Goal: Find specific page/section: Find specific page/section

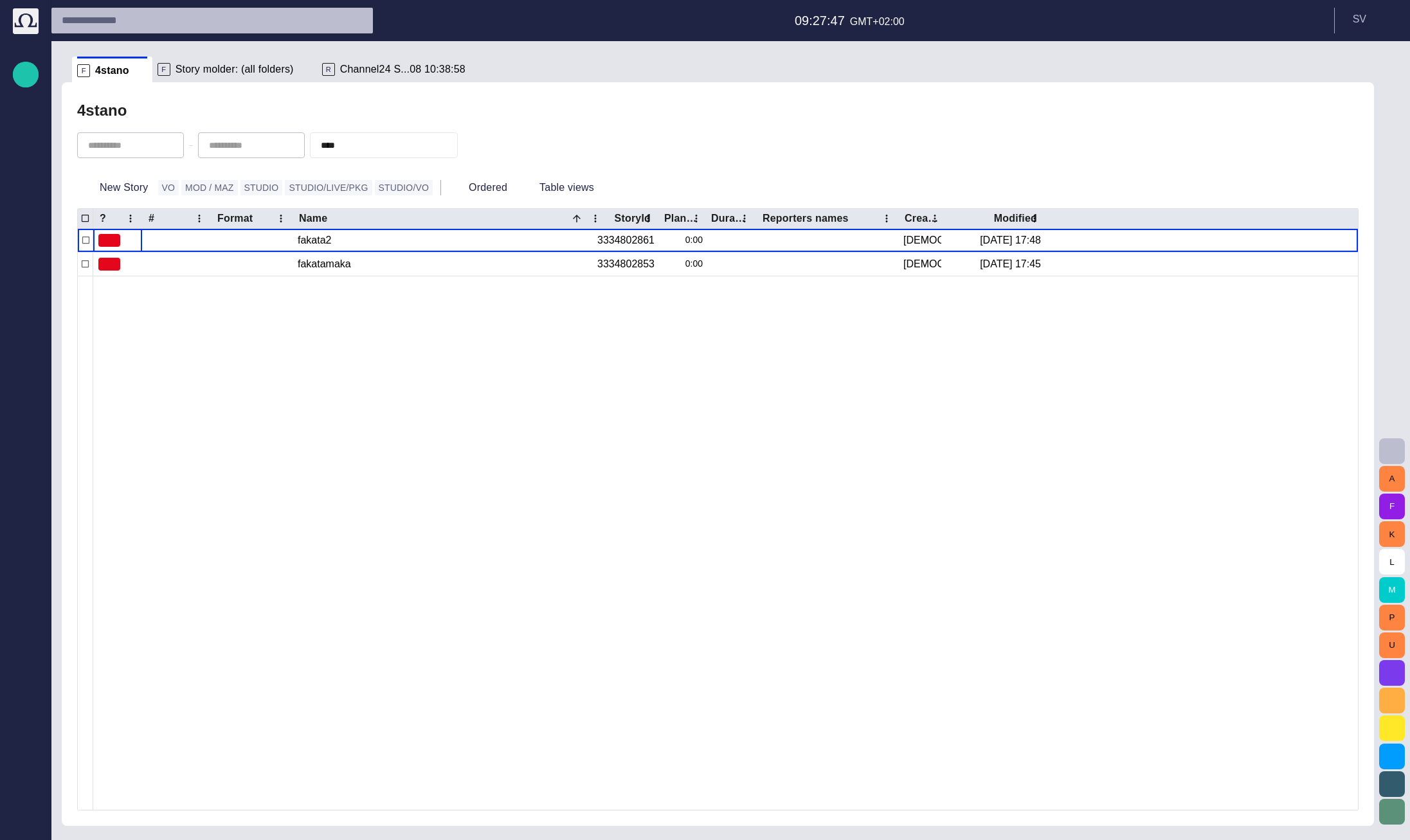
click at [389, 66] on span "Channel24 S...08 10:38:58" at bounding box center [403, 69] width 126 height 13
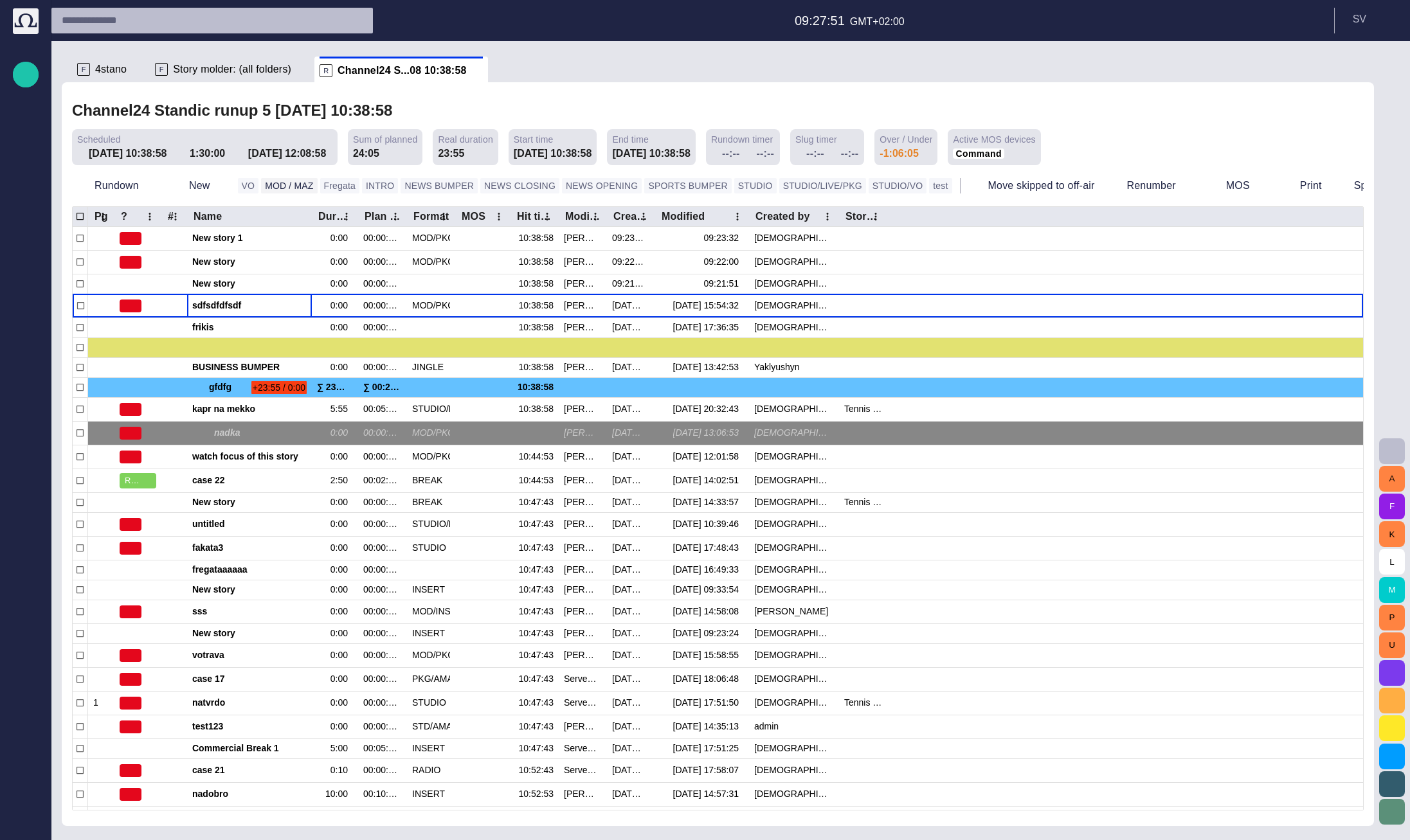
click at [275, 185] on button "MOD / MAZ" at bounding box center [288, 185] width 56 height 15
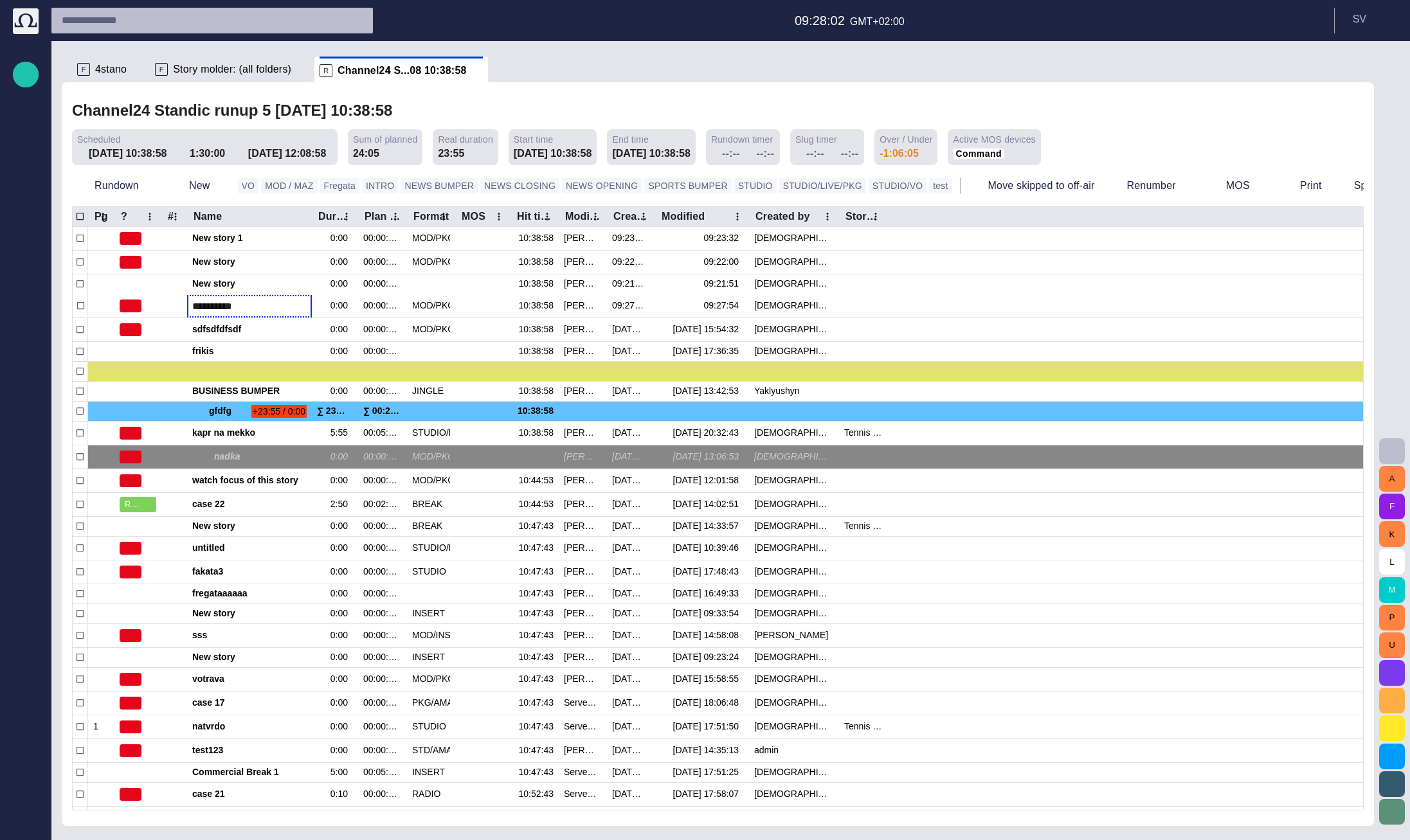
type input "**********"
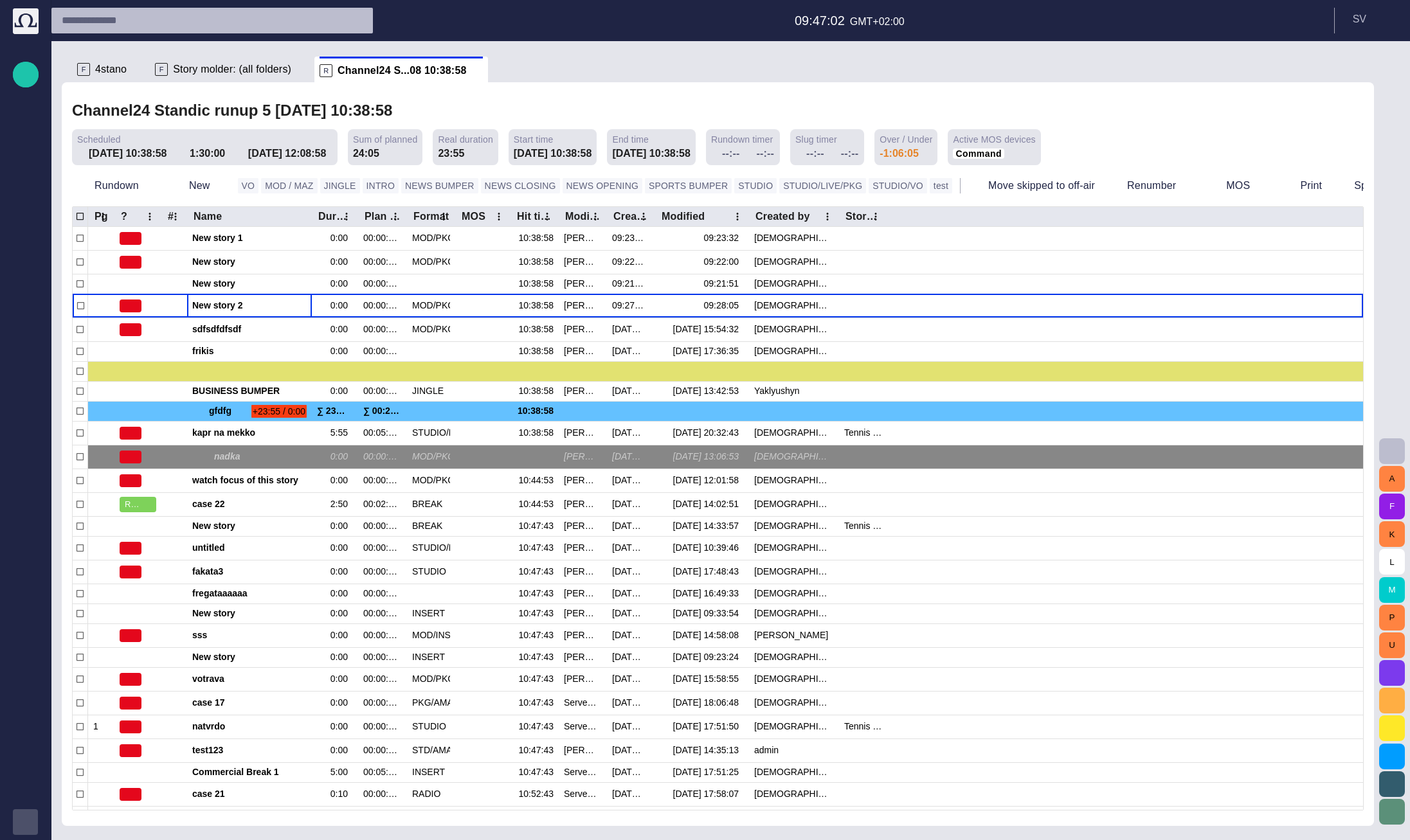
click at [32, 821] on div "button" at bounding box center [26, 822] width 26 height 26
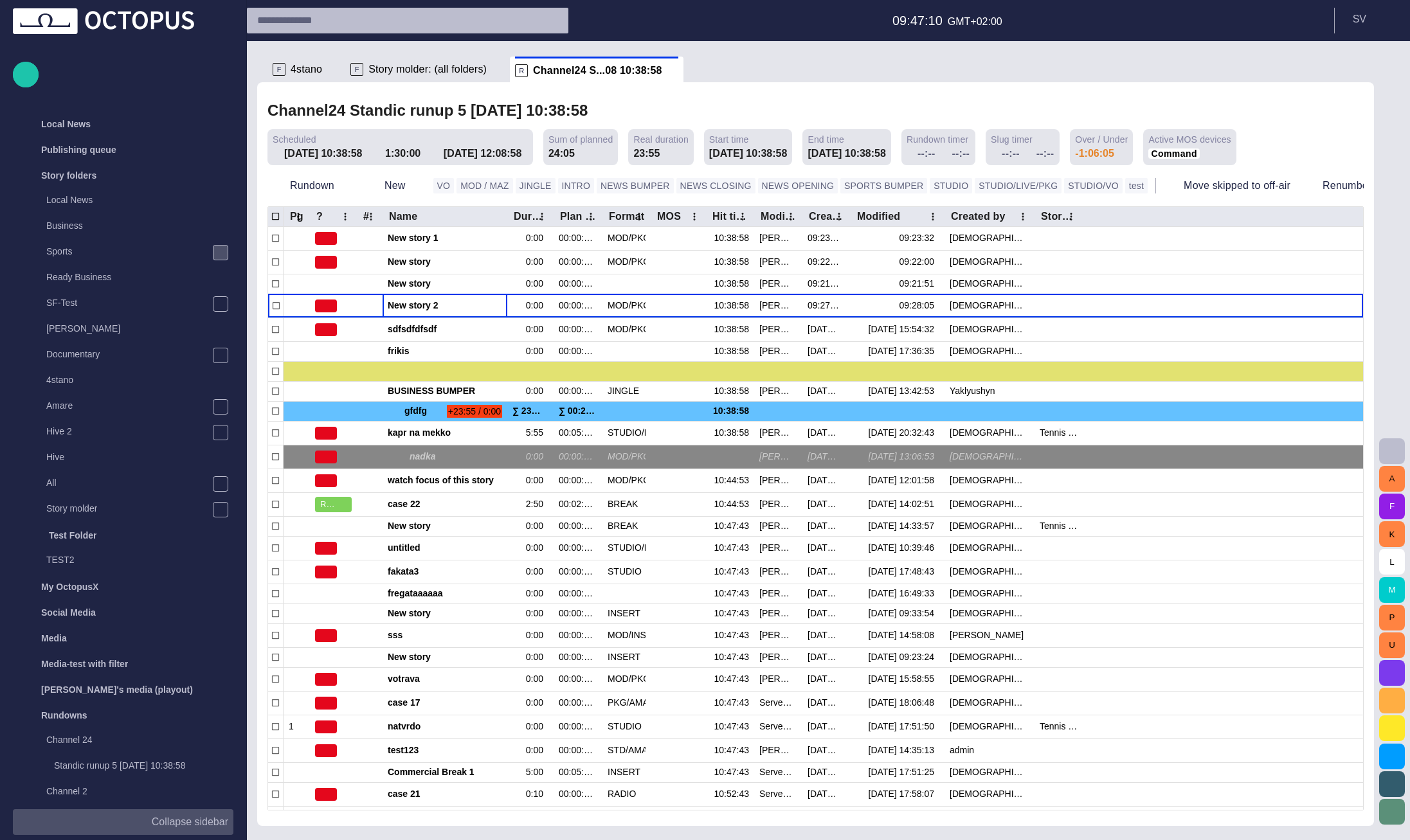
click at [220, 251] on span "main menu" at bounding box center [220, 252] width 10 height 10
click at [218, 304] on span "main menu" at bounding box center [220, 304] width 10 height 10
click at [217, 353] on span "main menu" at bounding box center [220, 355] width 10 height 10
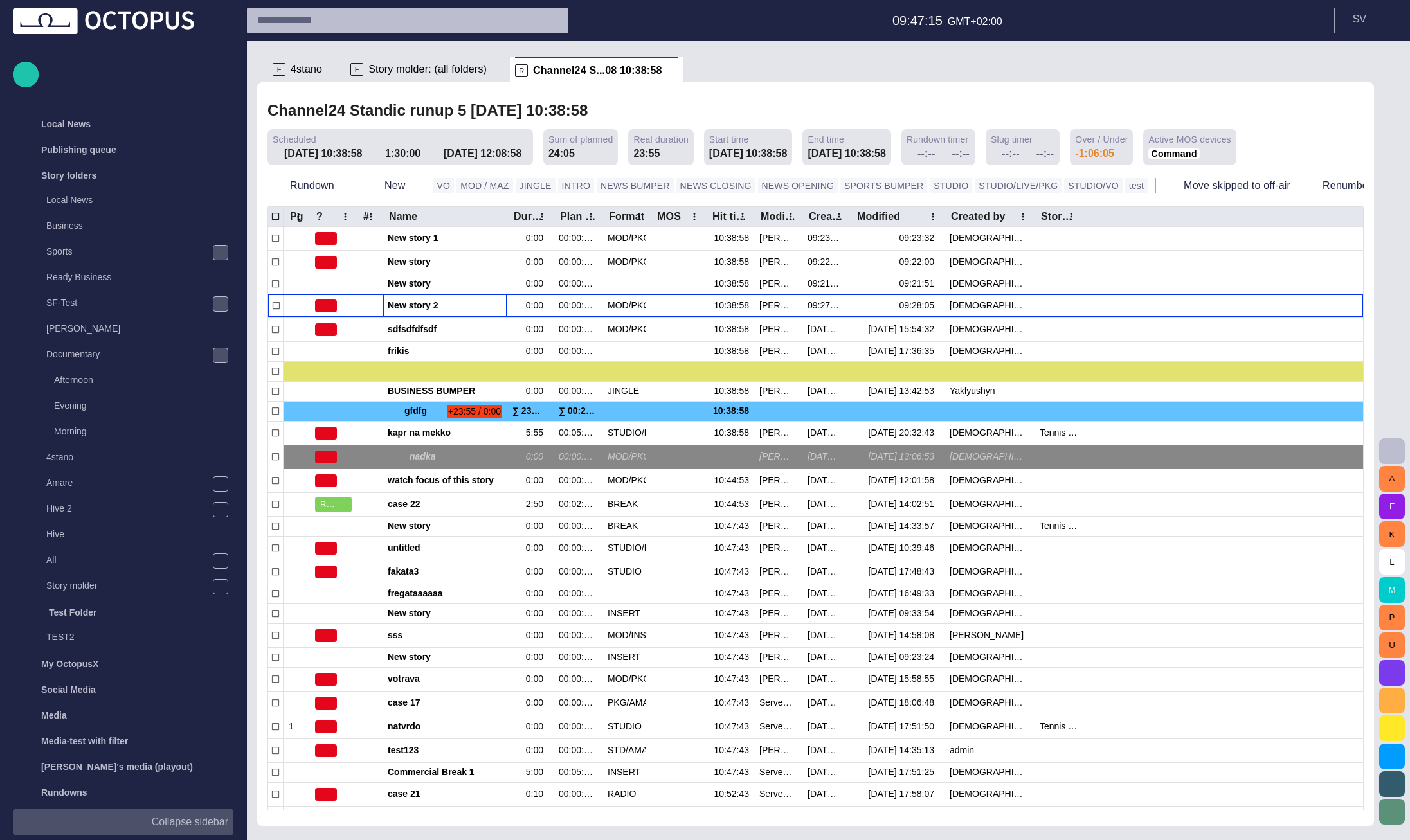
click at [217, 353] on span "main menu" at bounding box center [220, 355] width 10 height 10
click at [217, 405] on span "main menu" at bounding box center [220, 407] width 10 height 10
click at [218, 429] on span "main menu" at bounding box center [220, 432] width 10 height 10
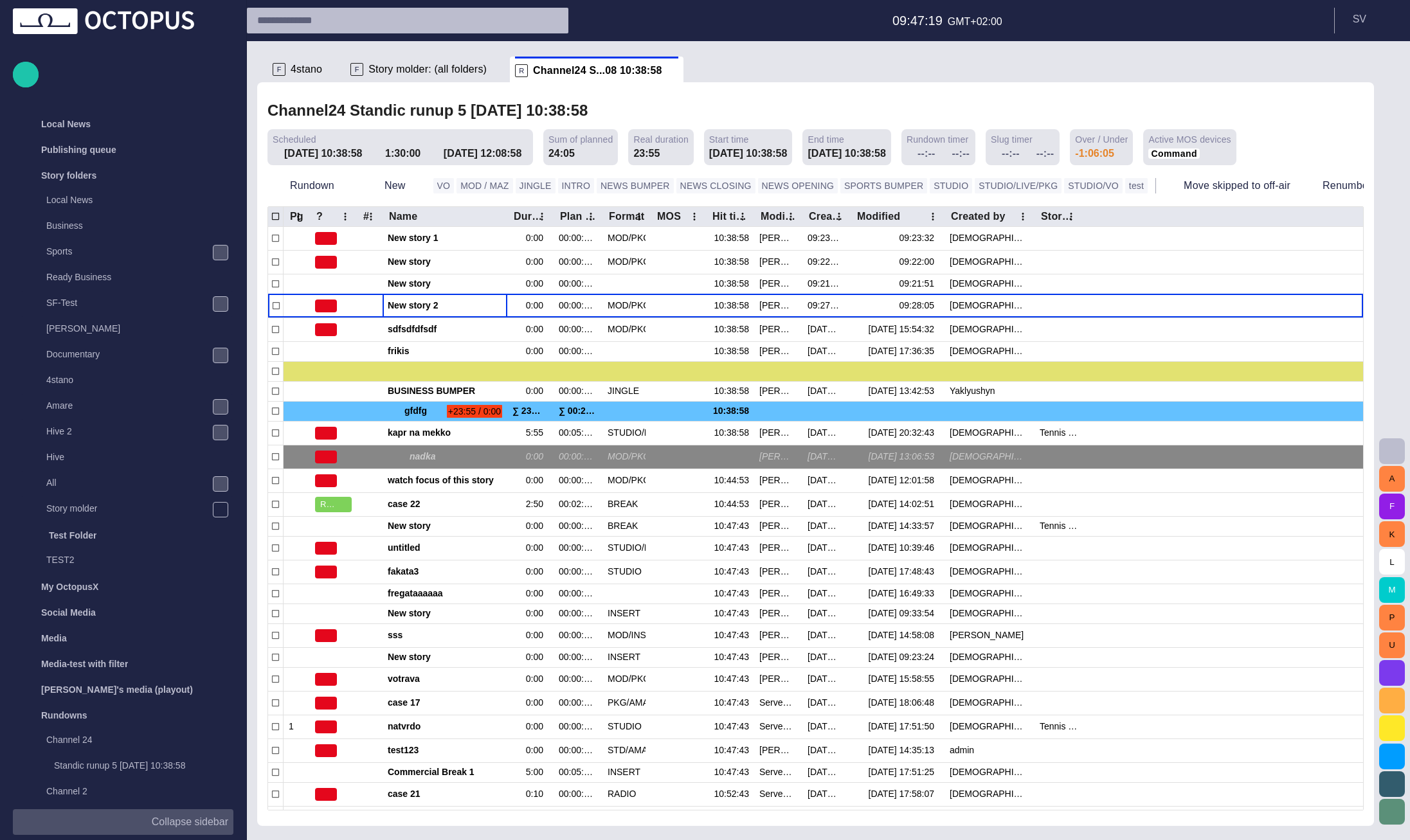
click at [219, 486] on span "main menu" at bounding box center [220, 484] width 10 height 10
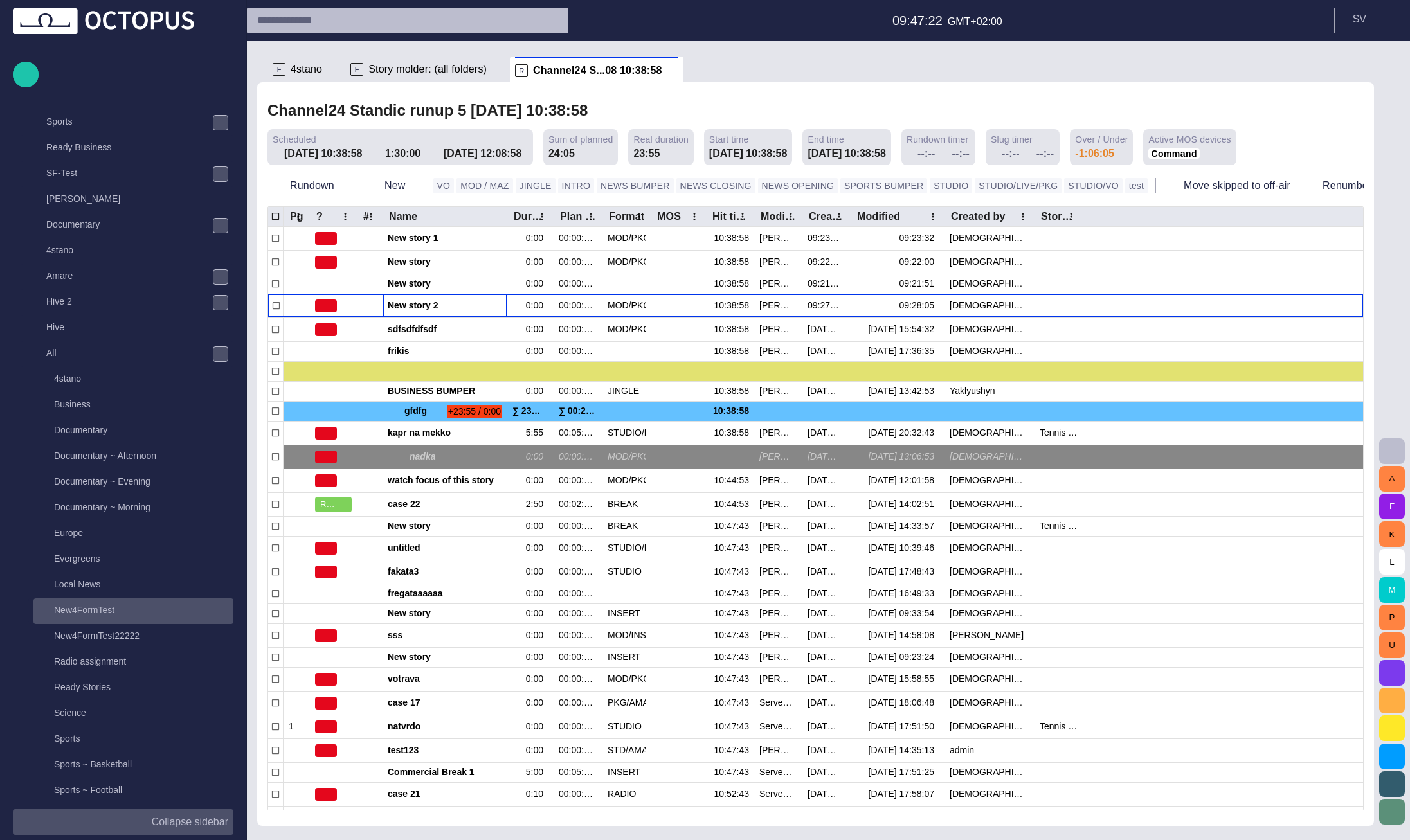
scroll to position [155, 0]
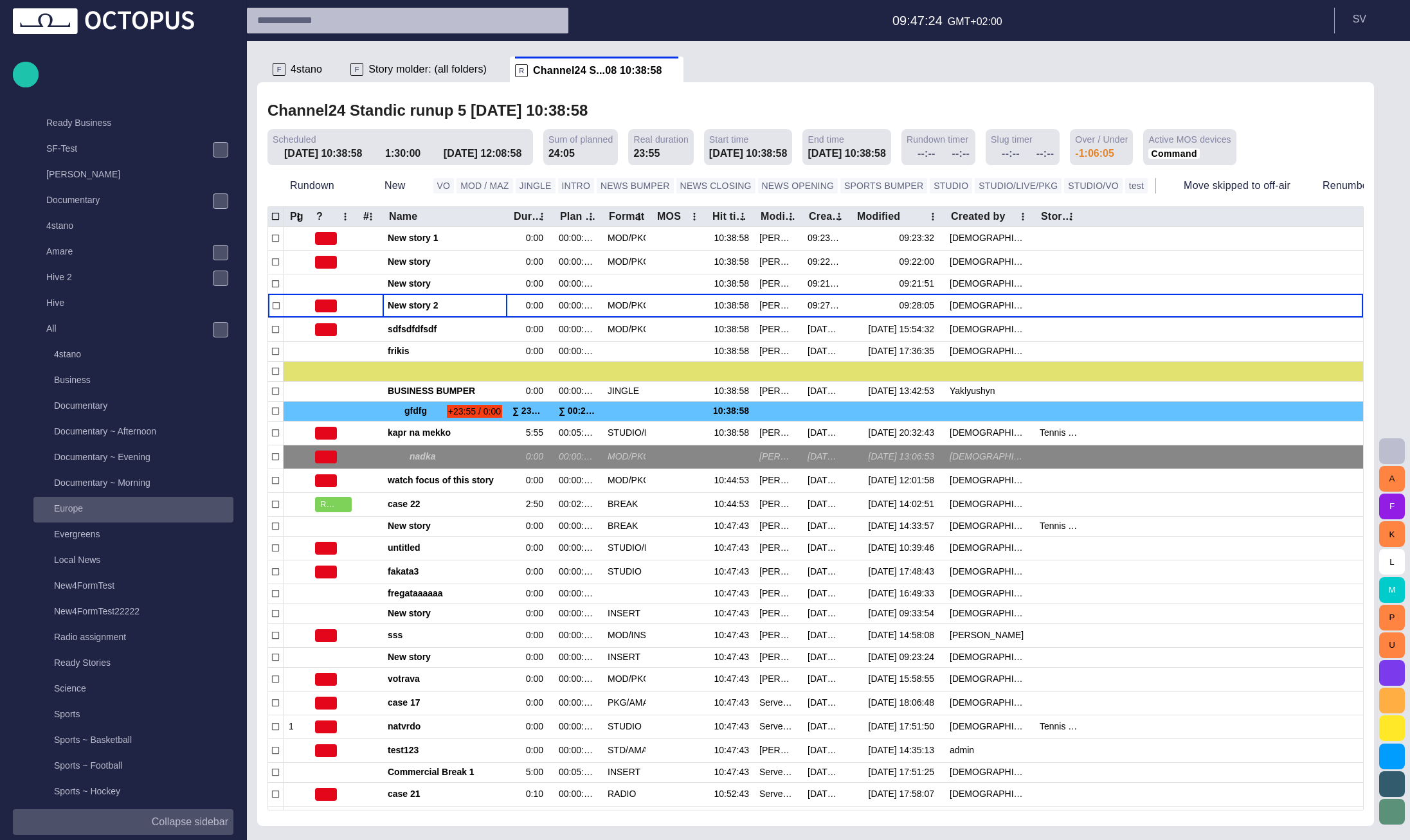
click at [81, 512] on p "Europe" at bounding box center [143, 508] width 180 height 13
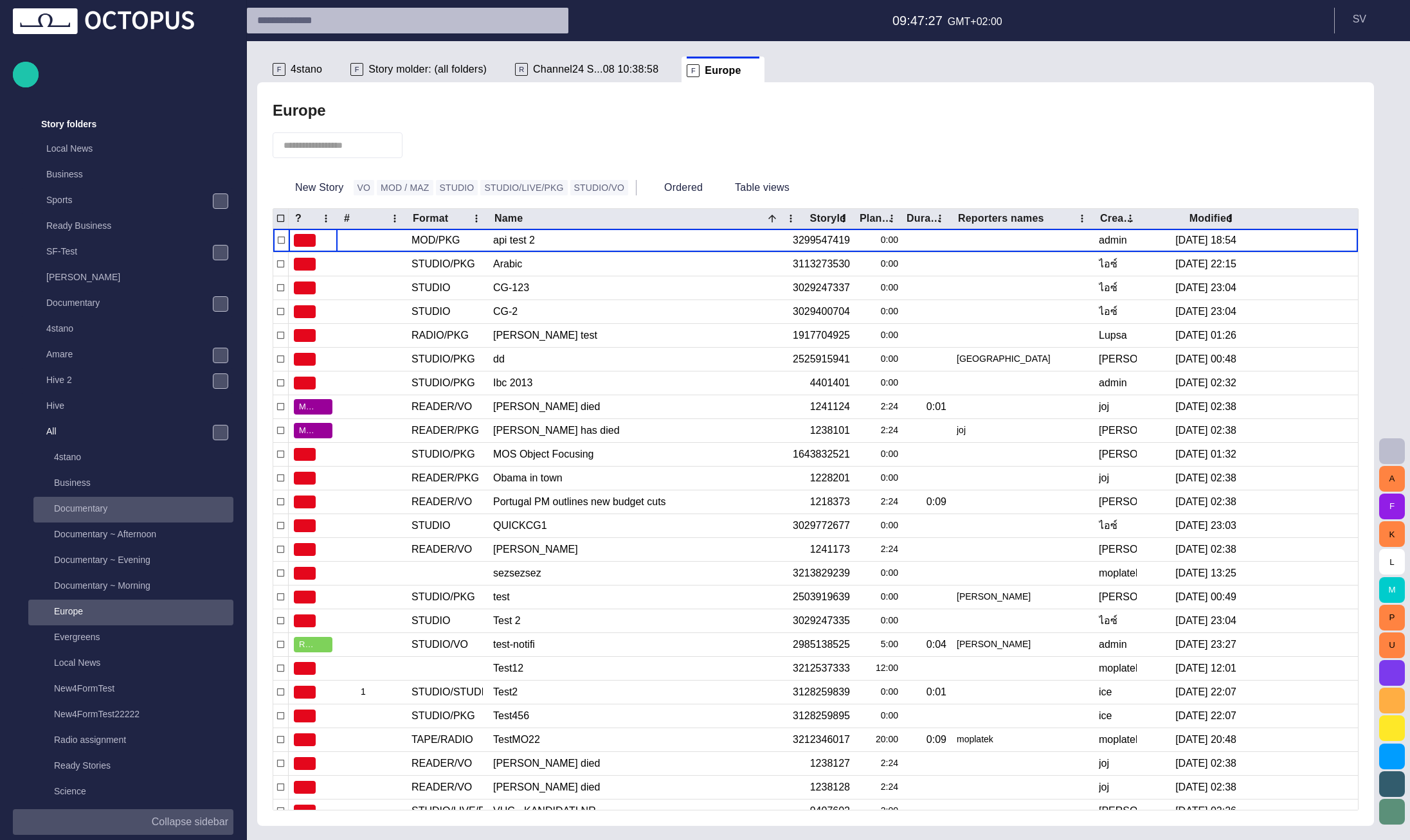
scroll to position [129, 0]
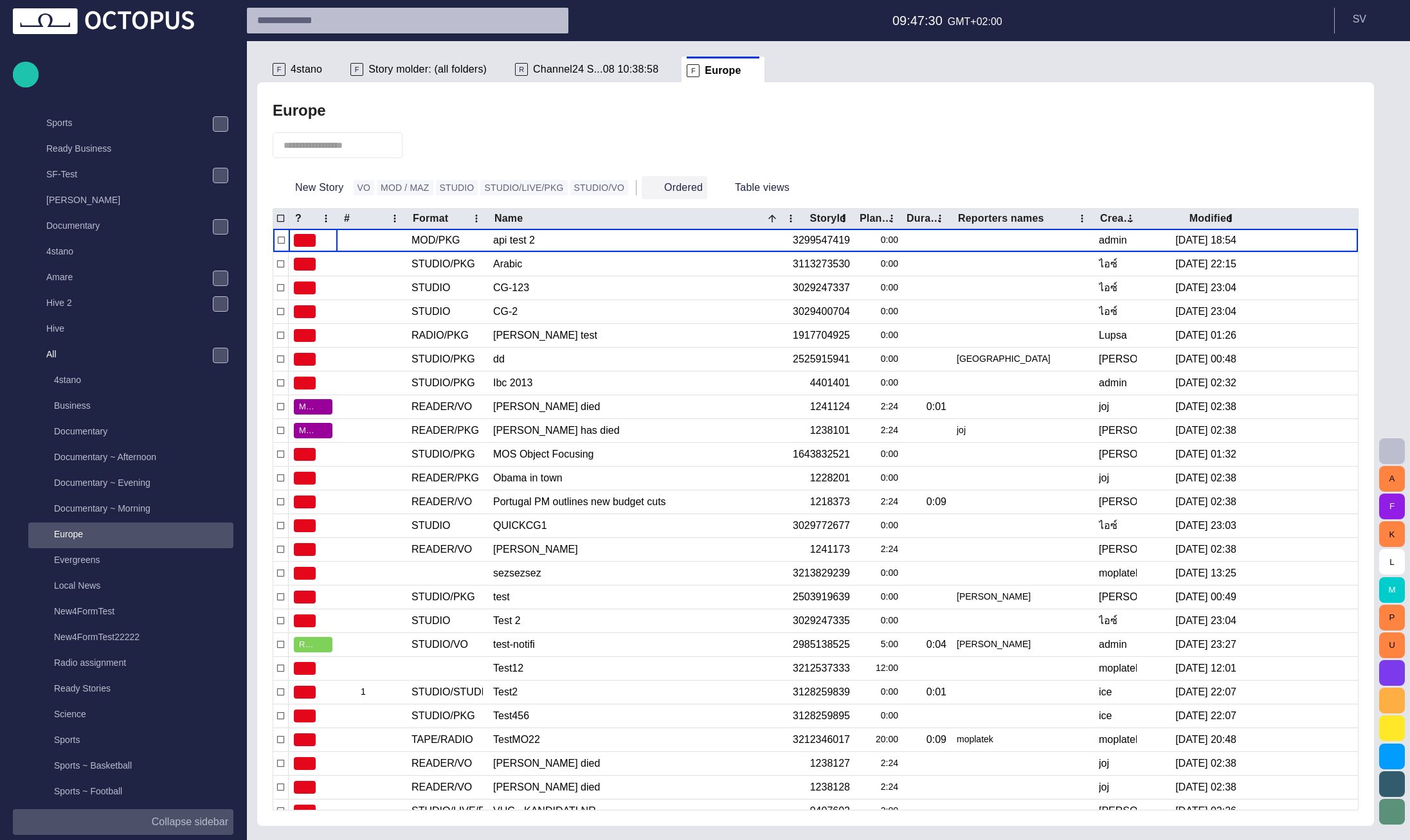
click at [641, 194] on button "Ordered" at bounding box center [674, 188] width 65 height 23
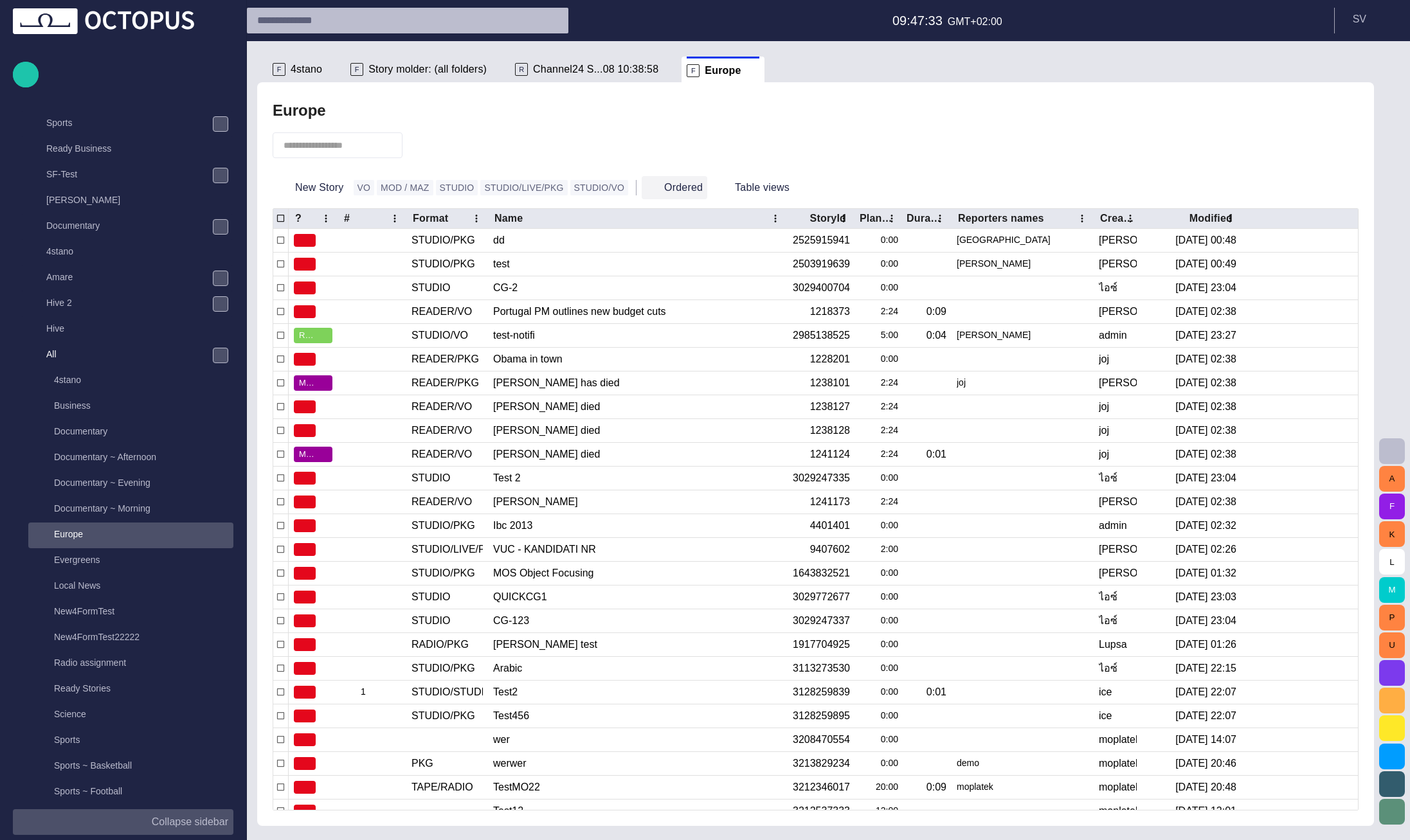
click at [641, 186] on button "Ordered" at bounding box center [674, 188] width 65 height 23
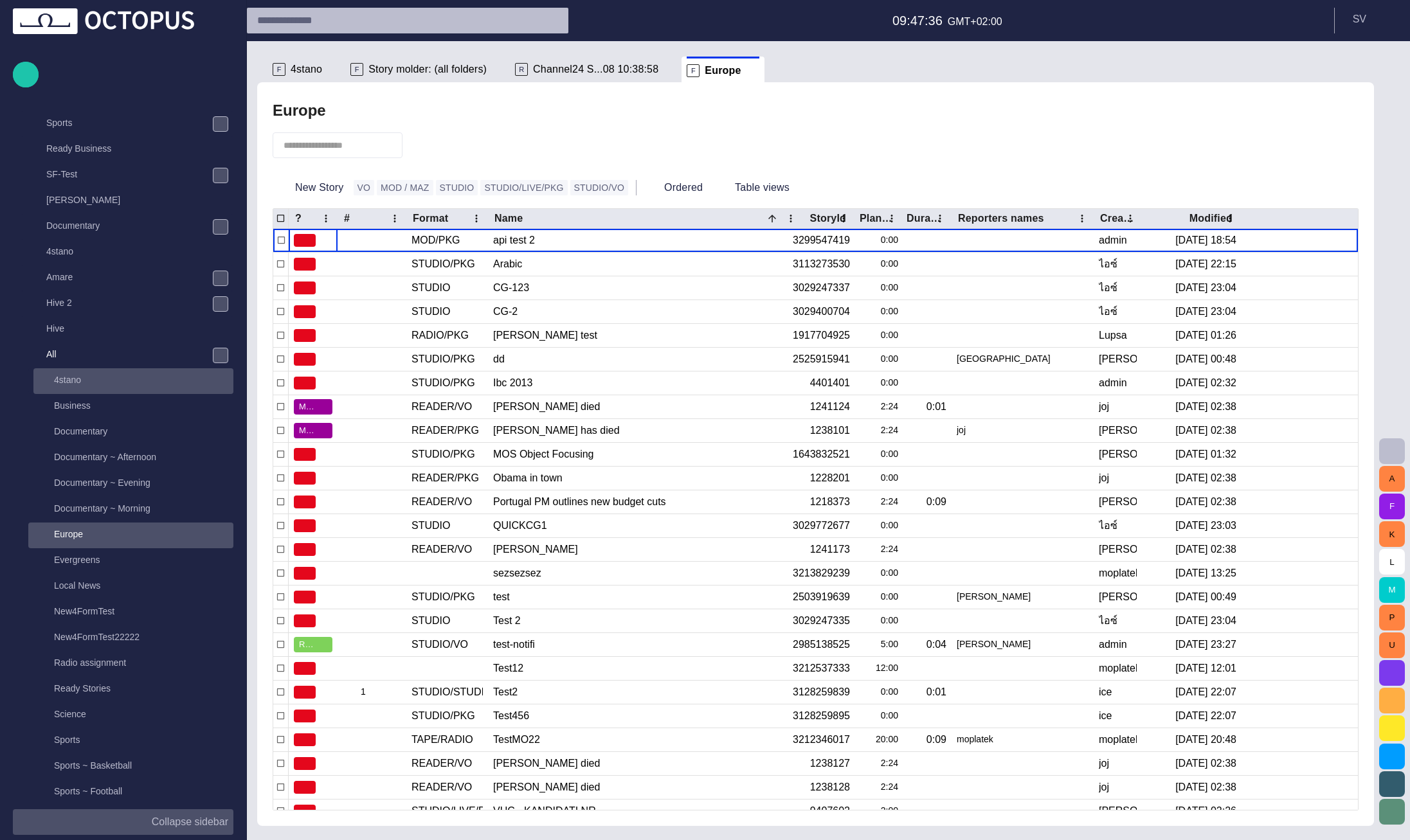
click at [120, 387] on div "4stano" at bounding box center [135, 379] width 197 height 18
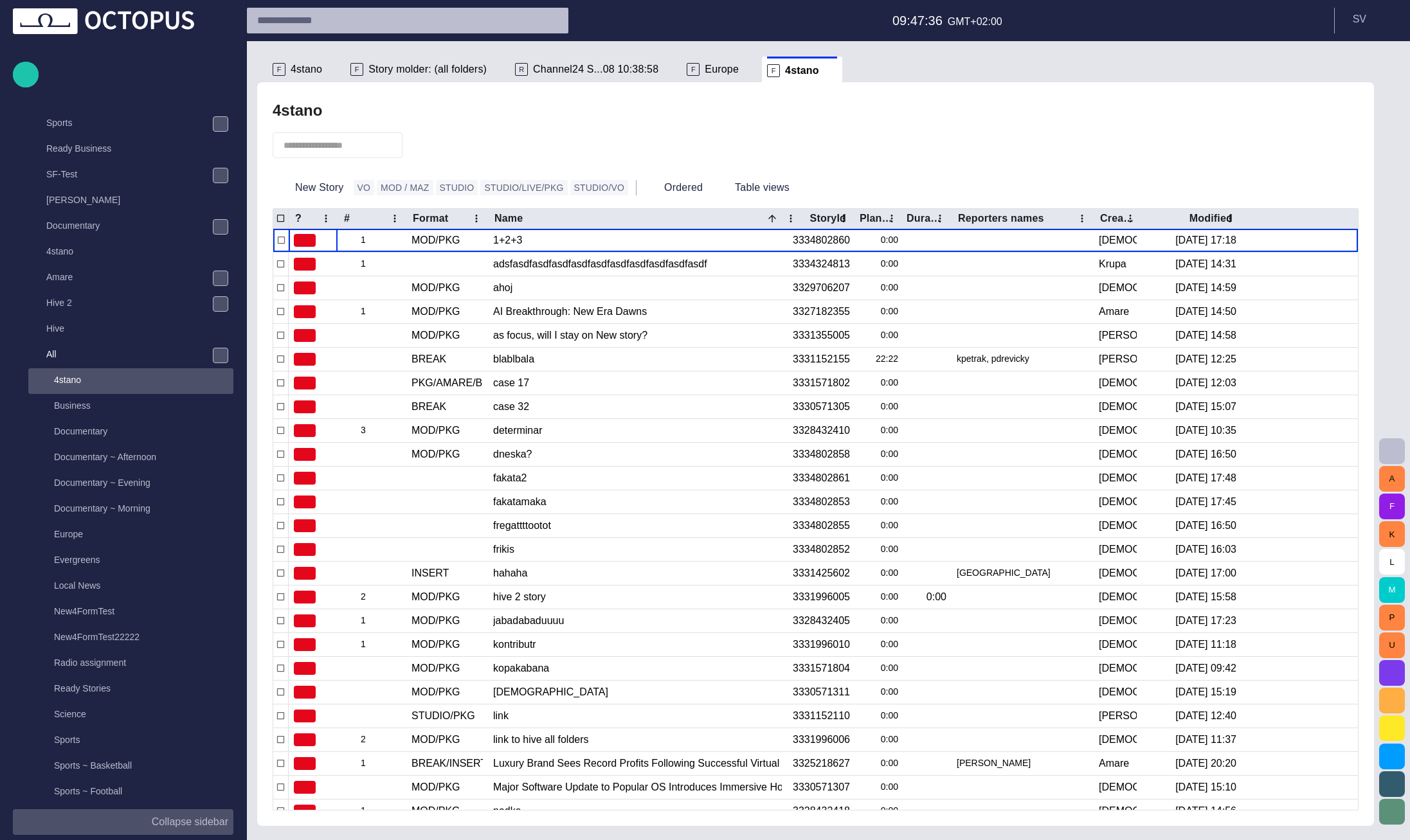
scroll to position [386, 0]
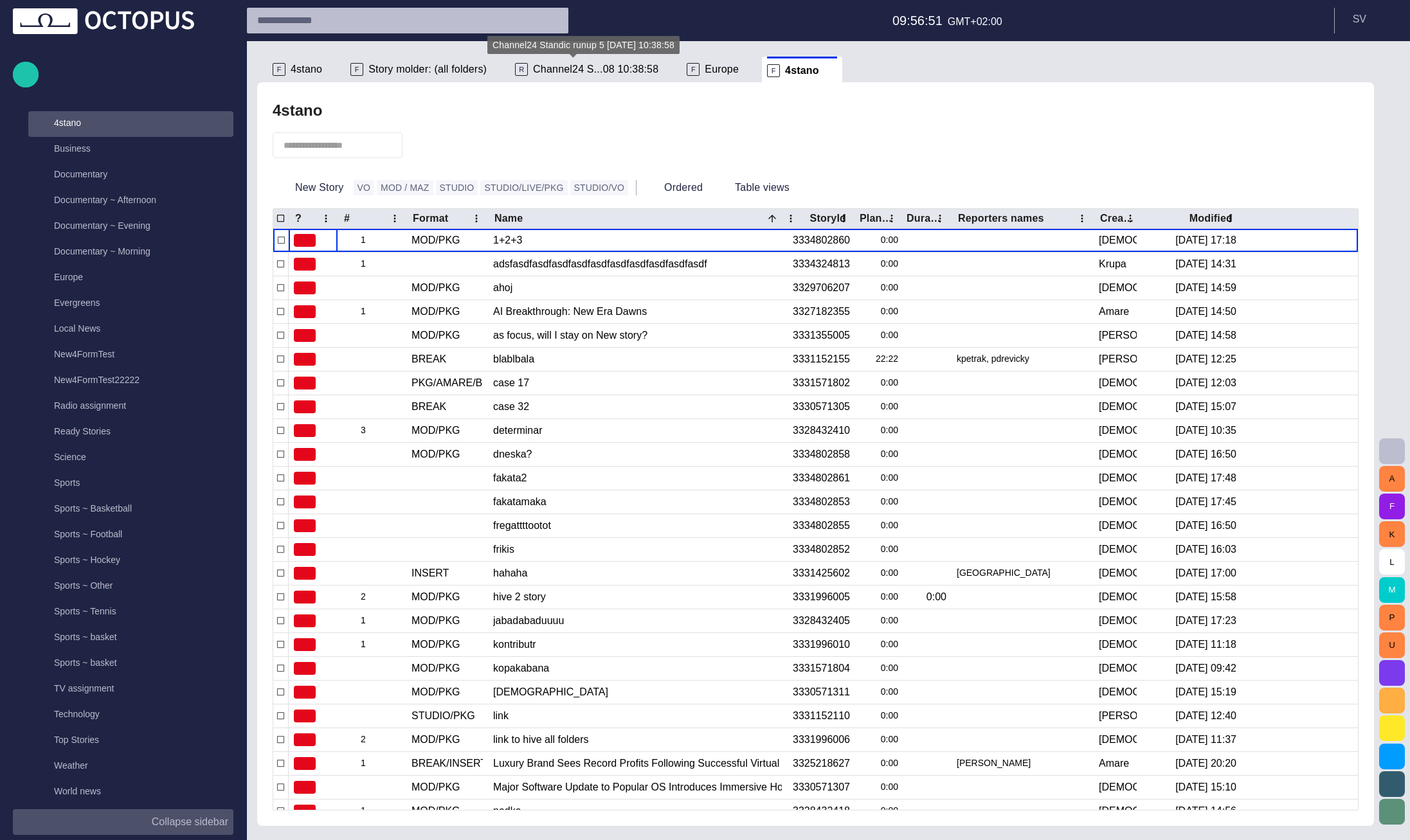
click at [565, 72] on span "Channel24 S...08 10:38:58" at bounding box center [596, 69] width 126 height 13
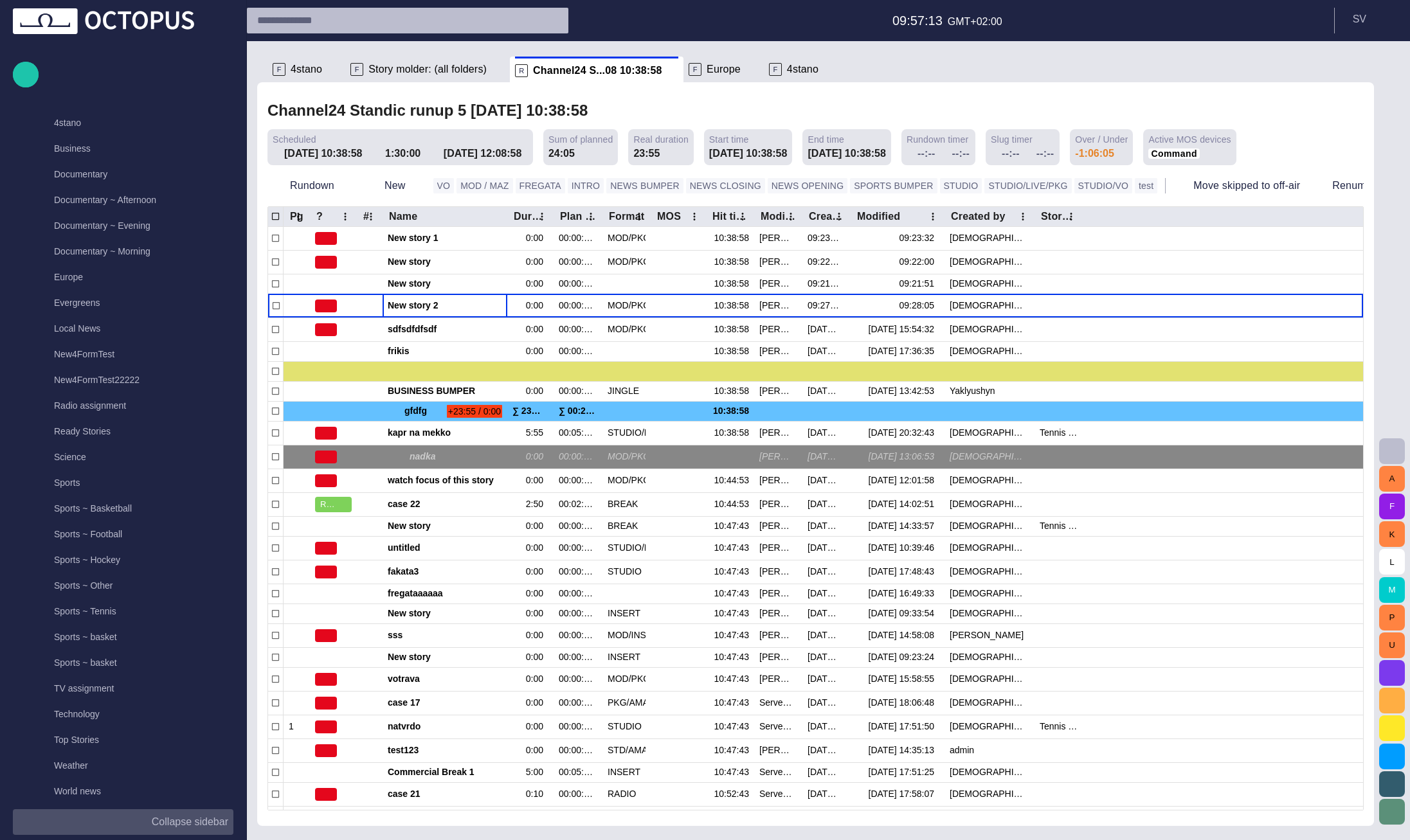
click at [707, 68] on span "Europe" at bounding box center [724, 69] width 34 height 13
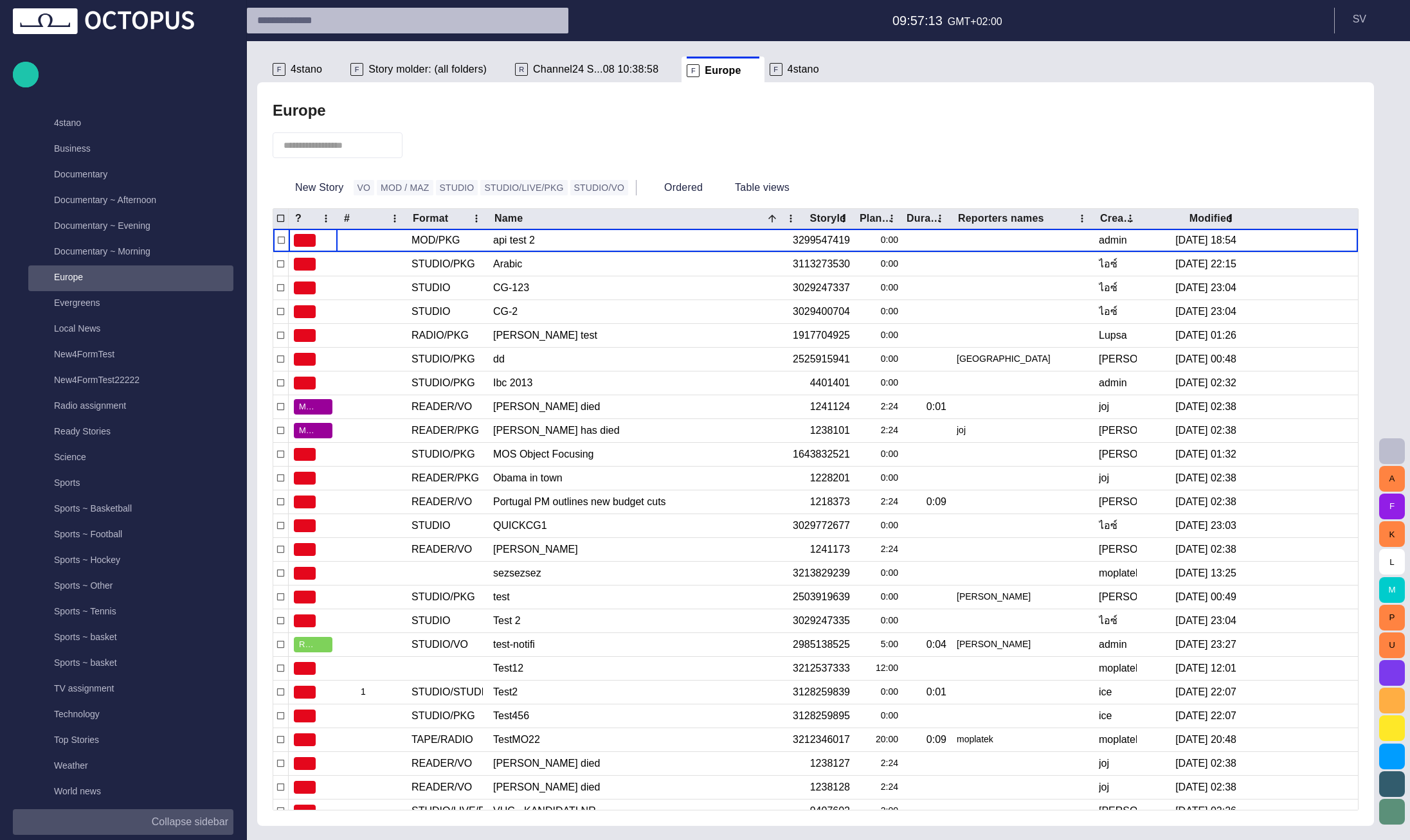
scroll to position [52, 0]
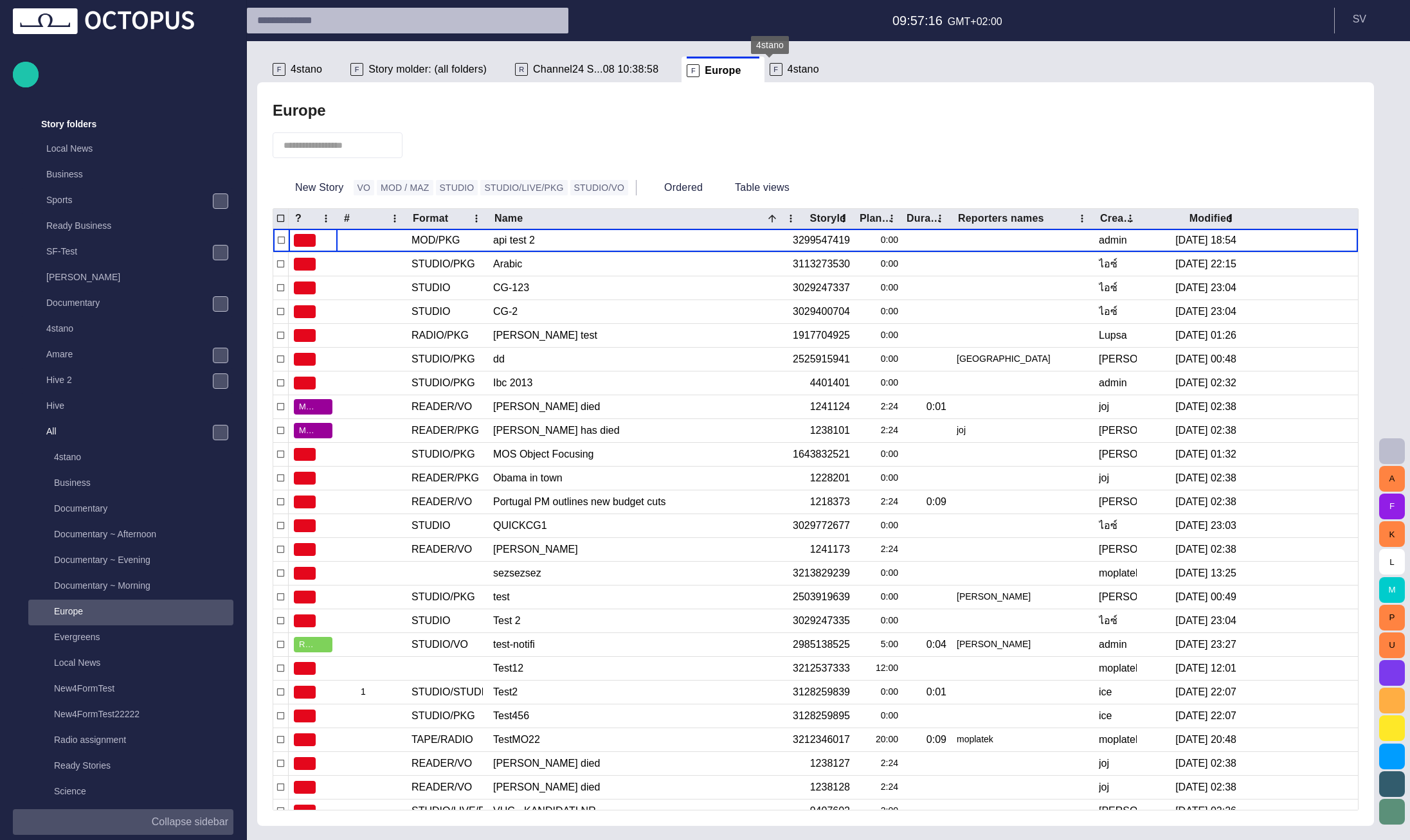
click at [788, 67] on span "4stano" at bounding box center [803, 69] width 31 height 13
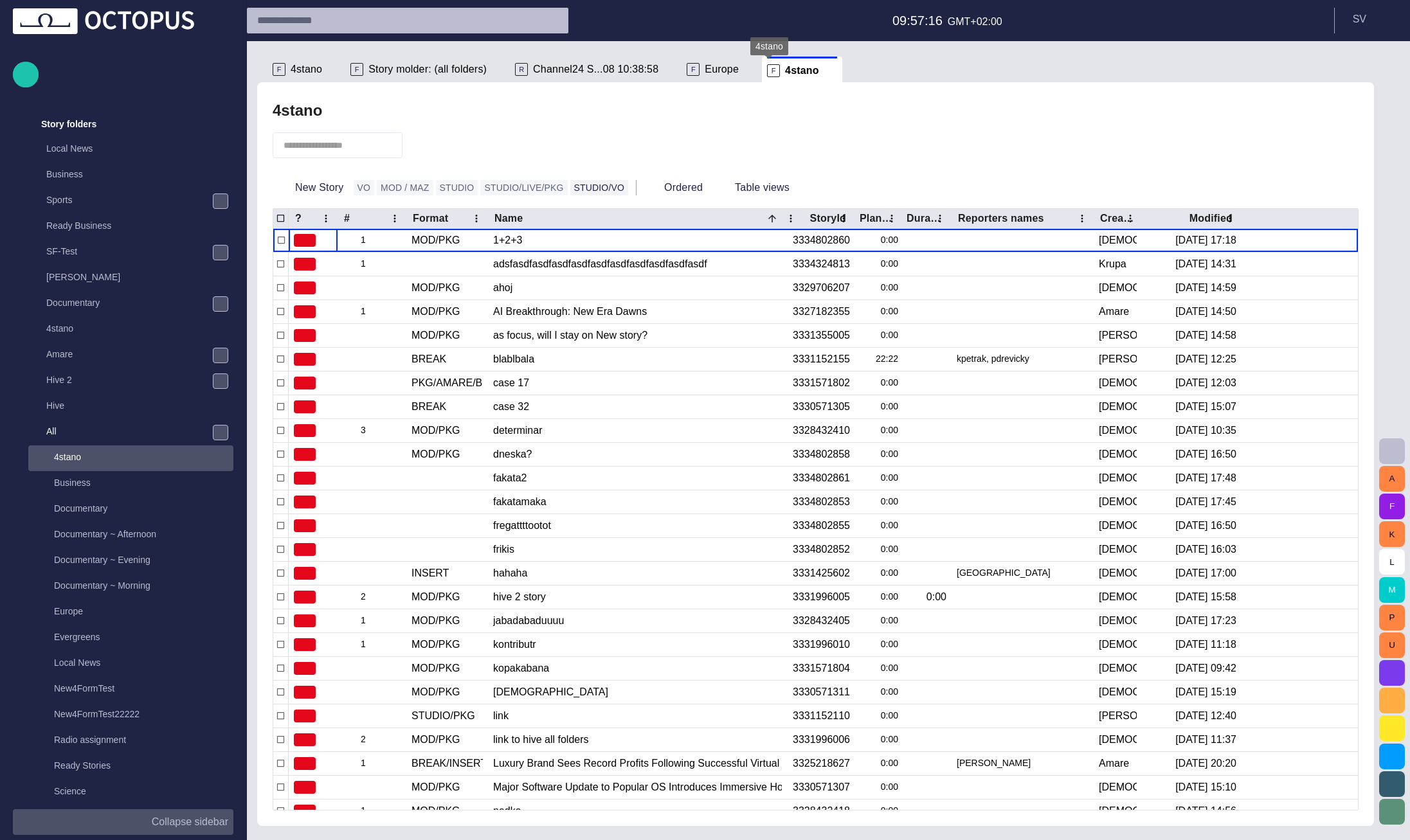
scroll to position [386, 0]
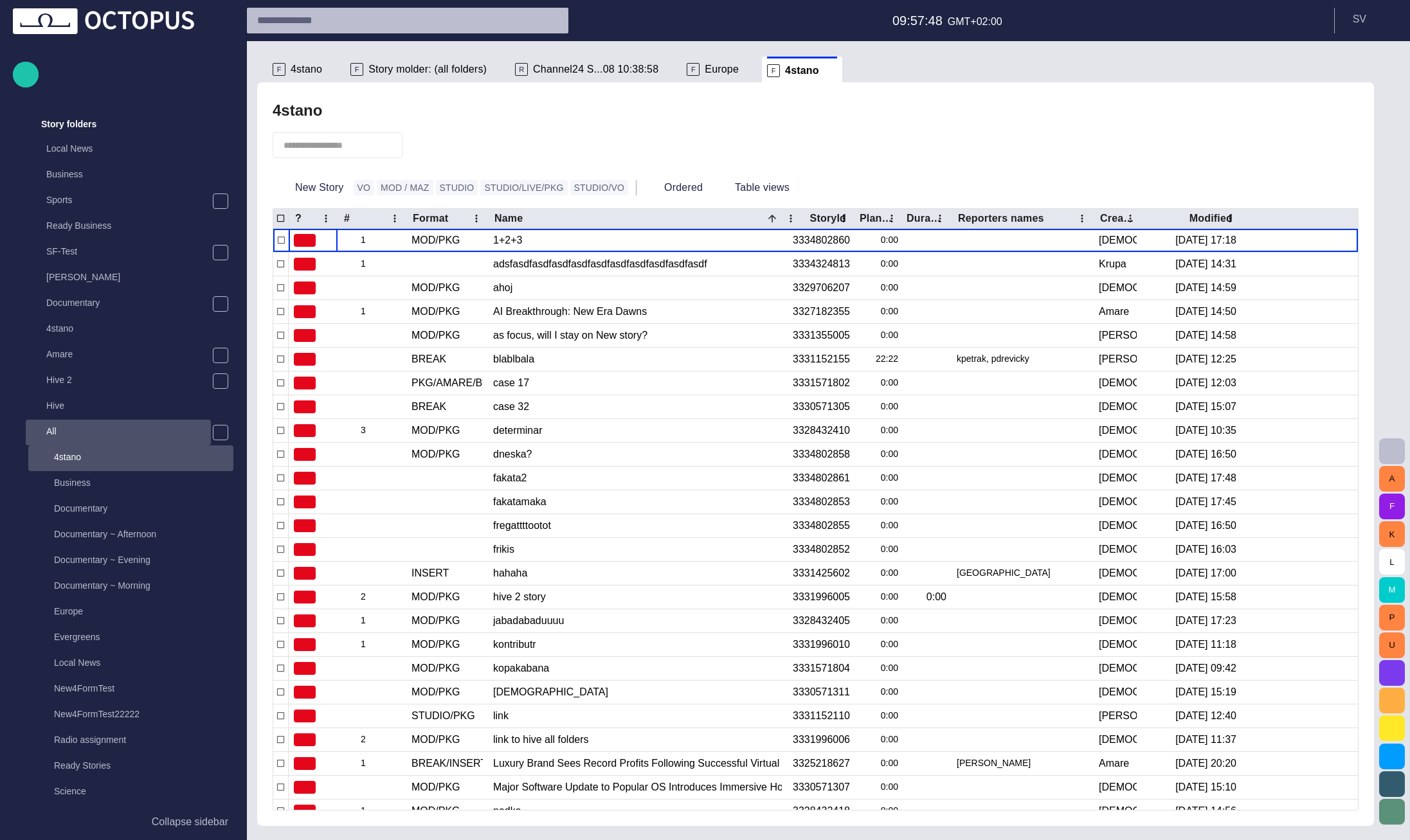
click at [824, 71] on span at bounding box center [831, 71] width 13 height 13
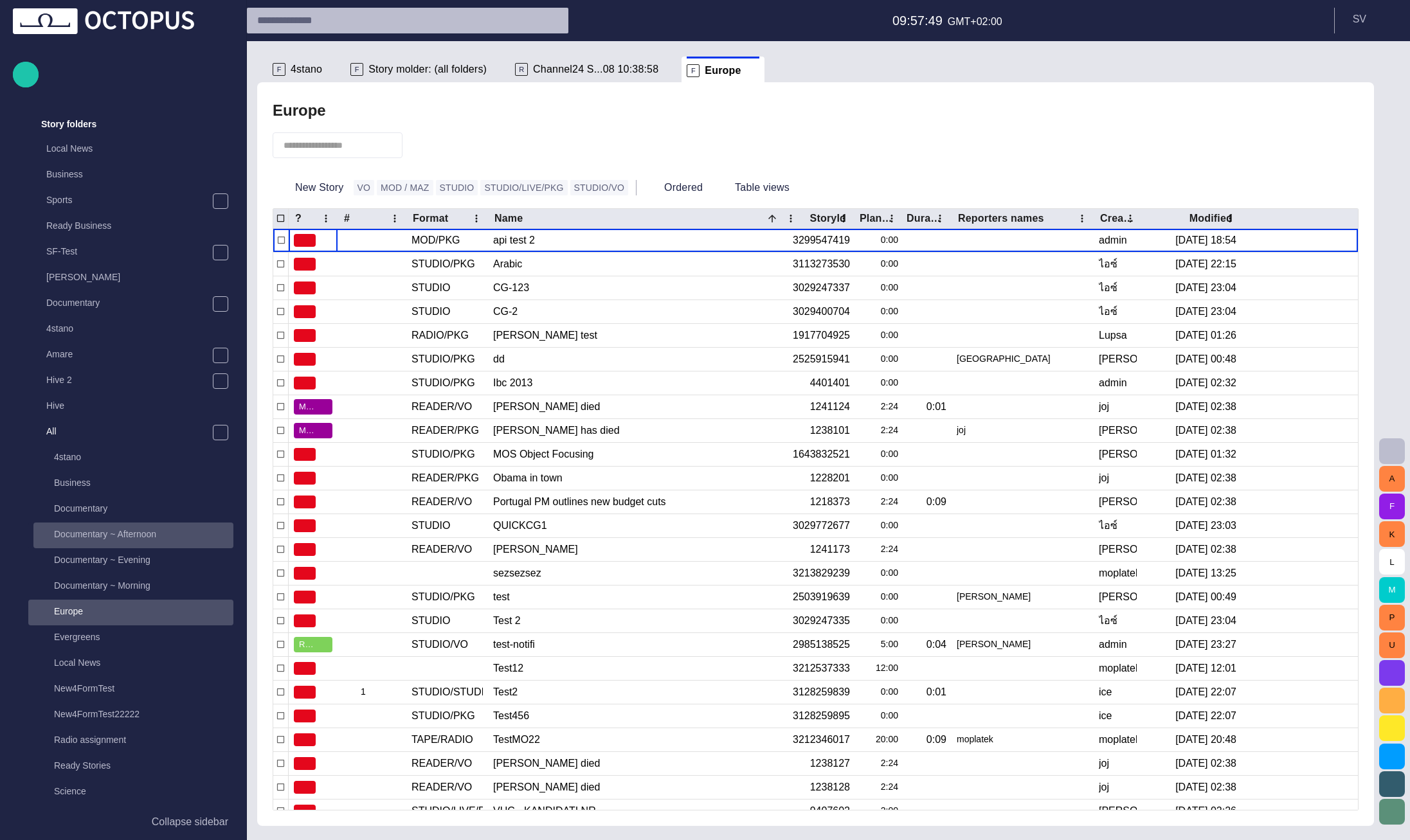
scroll to position [308, 0]
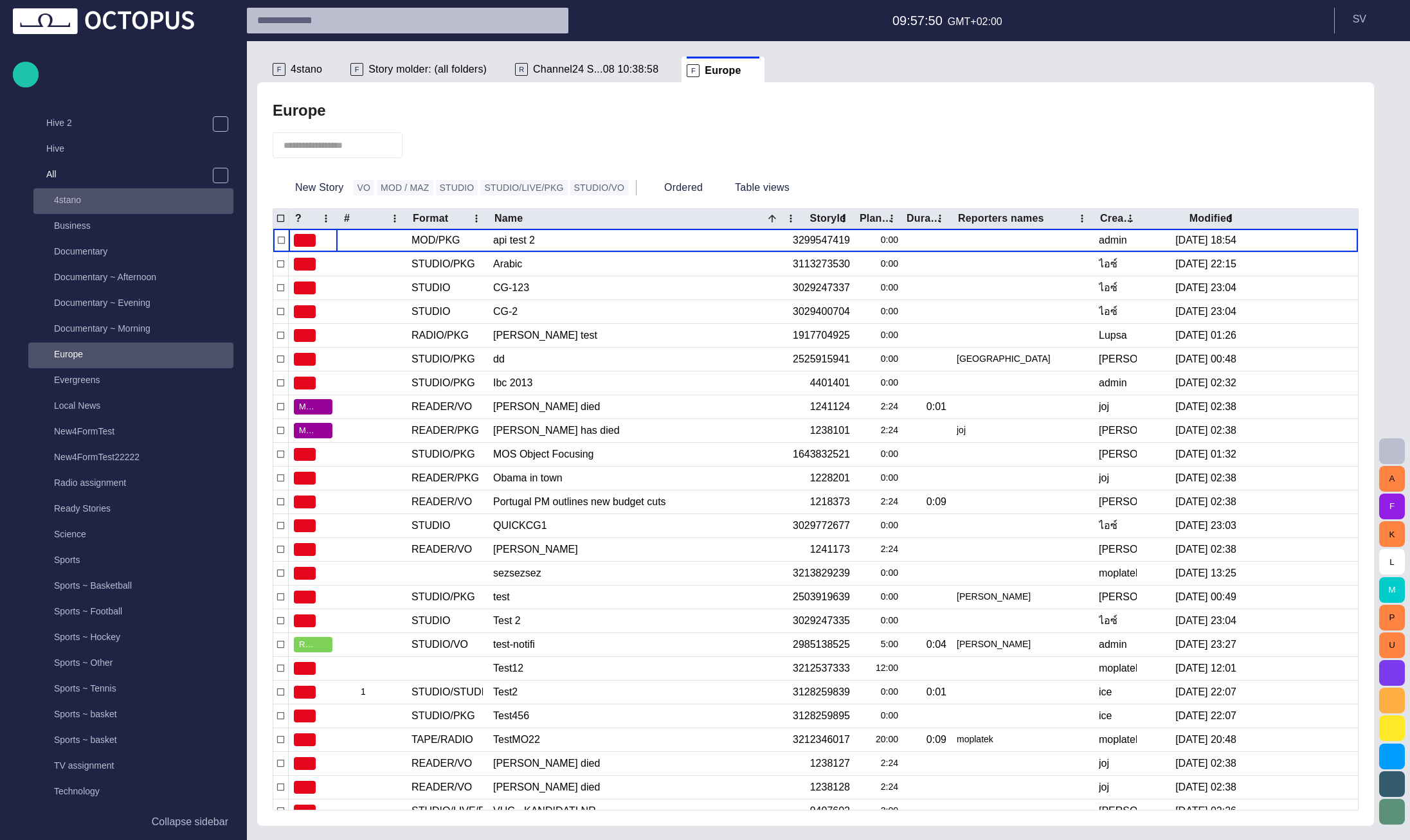
click at [79, 207] on div "4stano" at bounding box center [135, 200] width 197 height 18
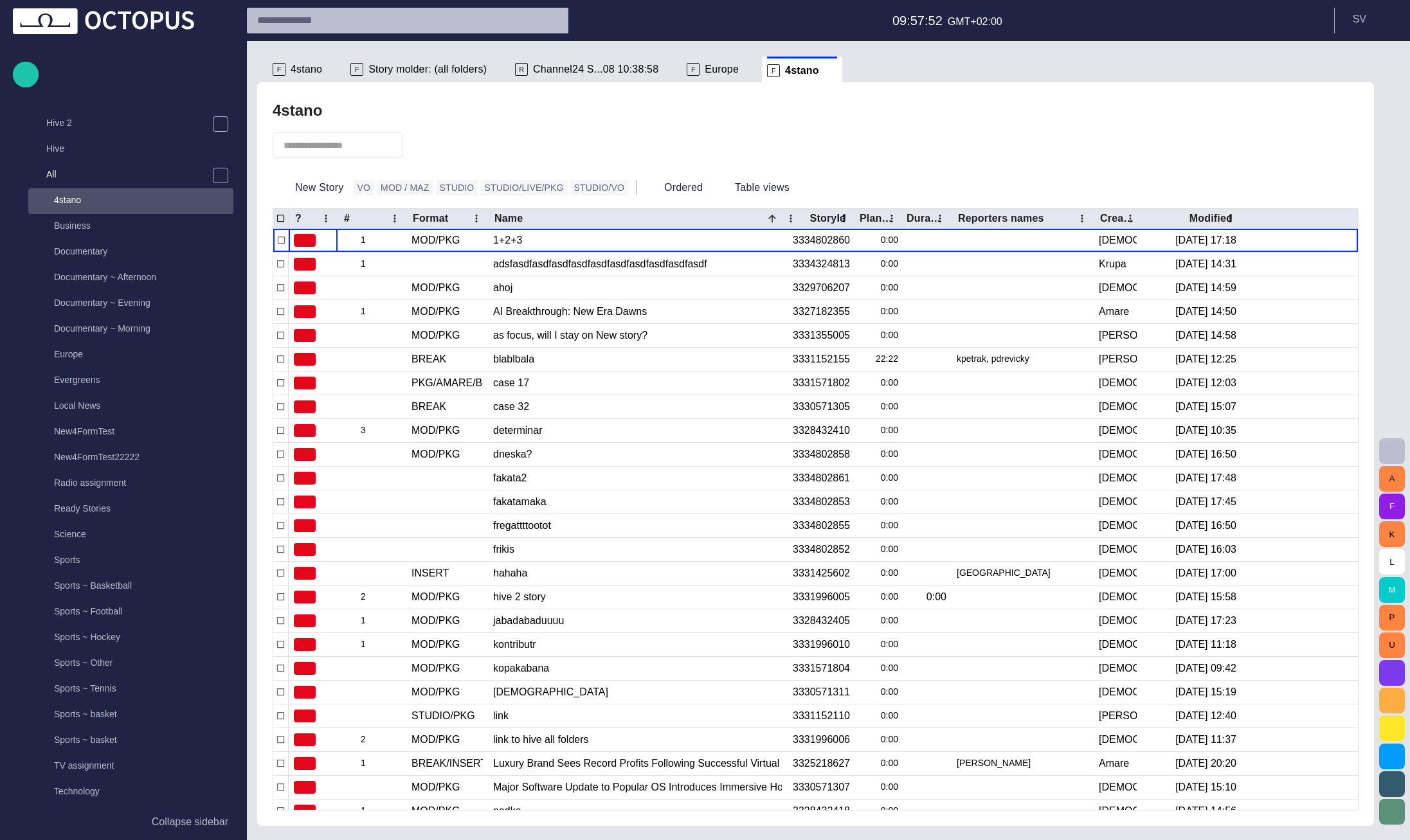
scroll to position [386, 0]
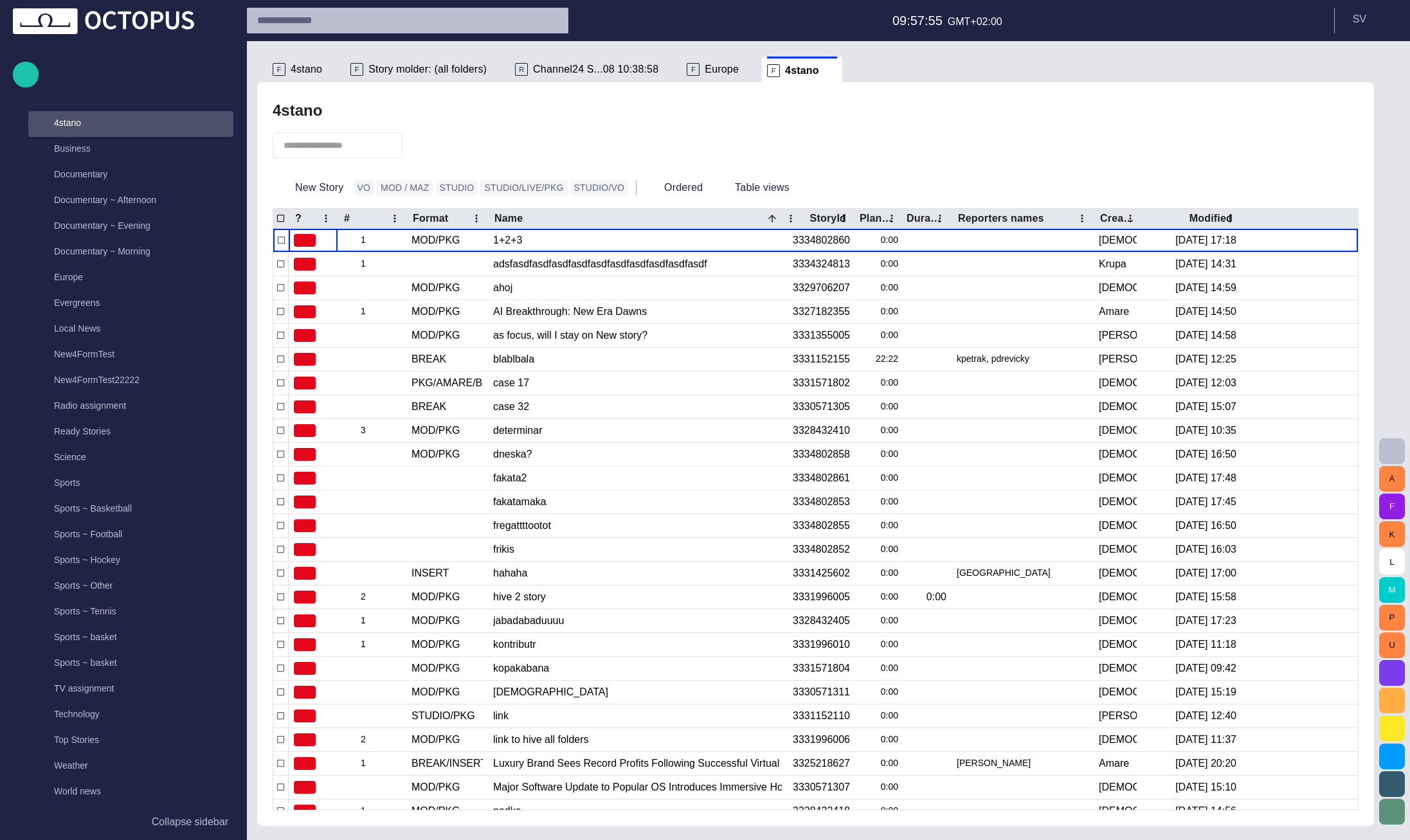
click at [824, 68] on span at bounding box center [831, 71] width 13 height 13
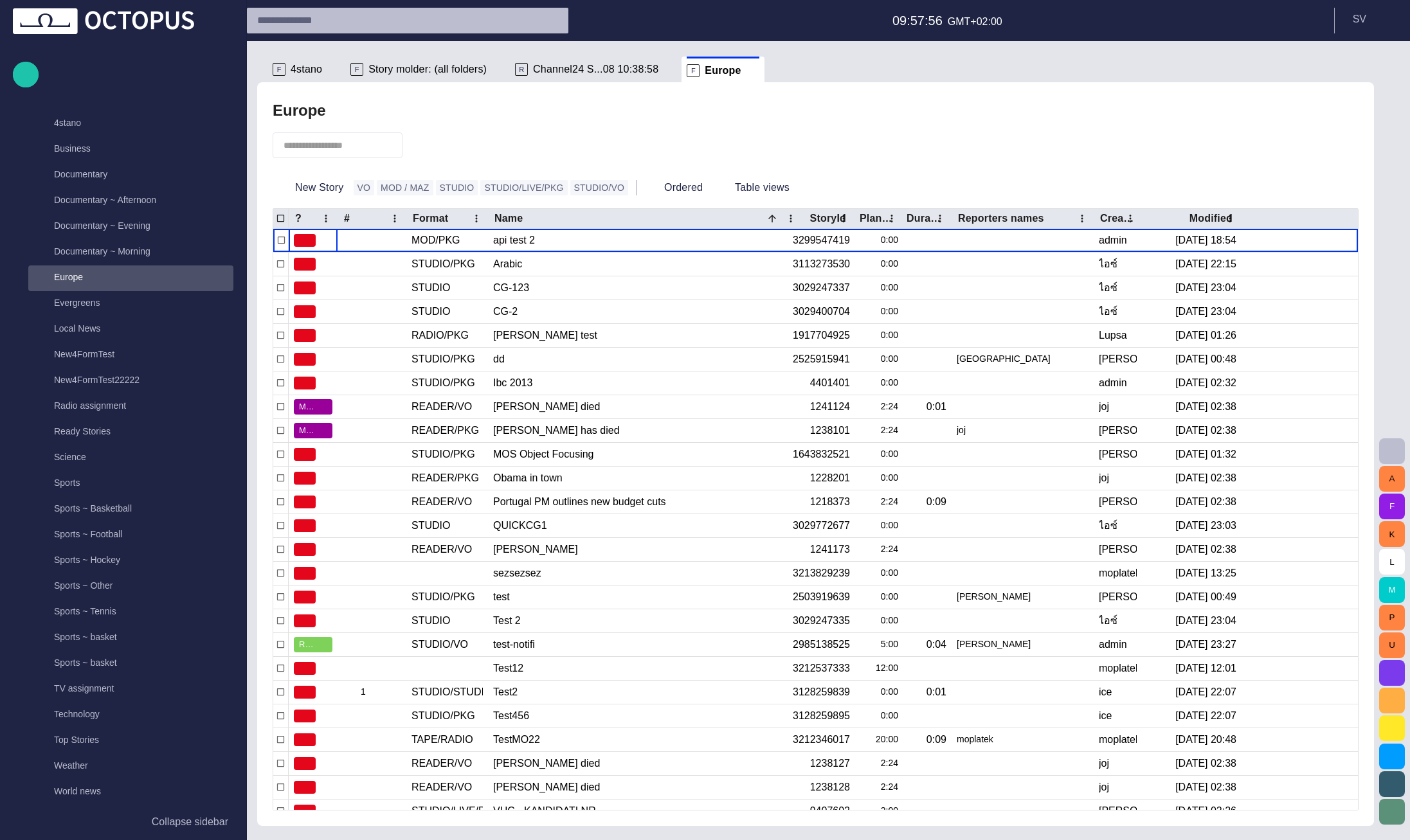
scroll to position [540, 0]
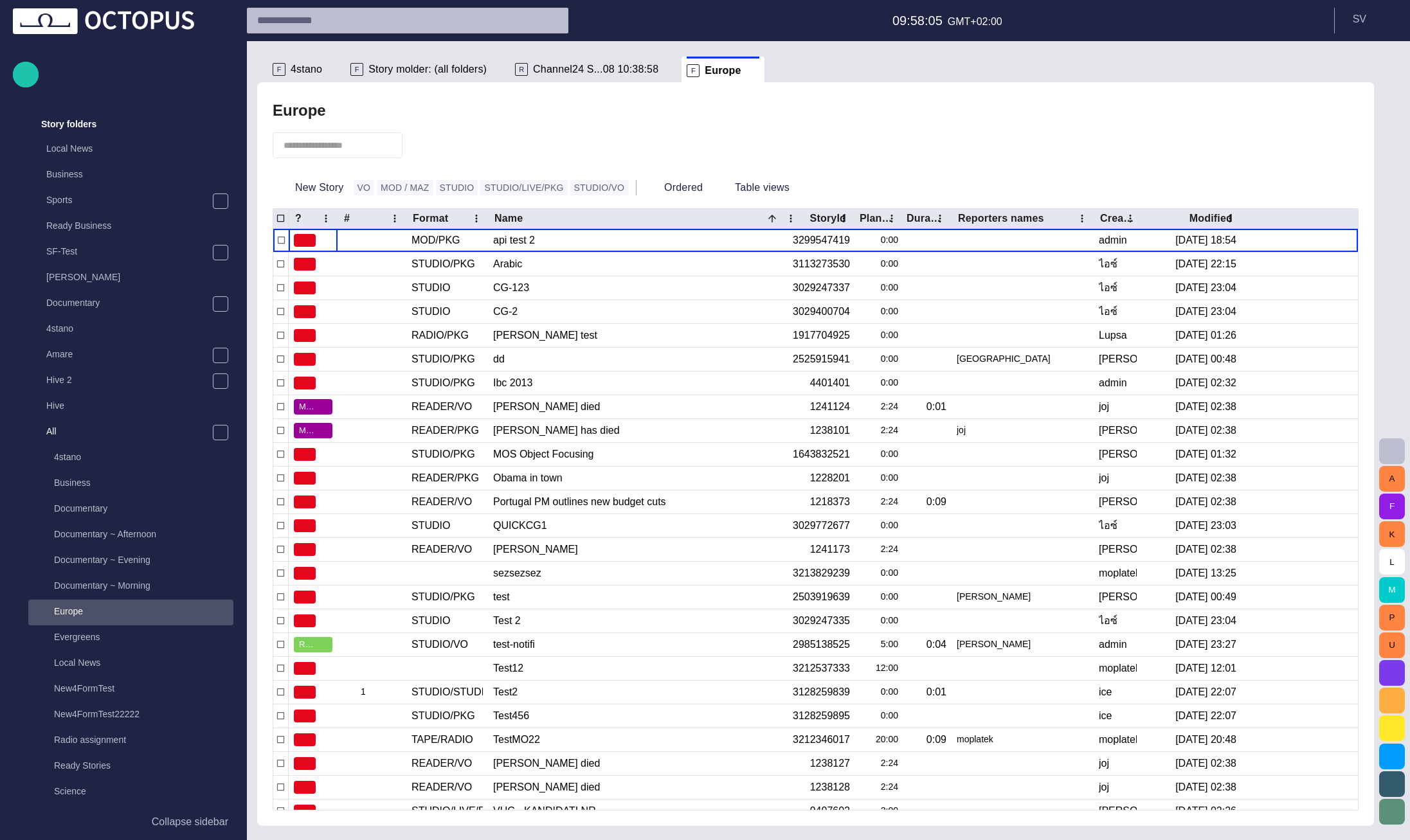
scroll to position [52, 0]
click at [293, 72] on span "4stano" at bounding box center [306, 69] width 31 height 13
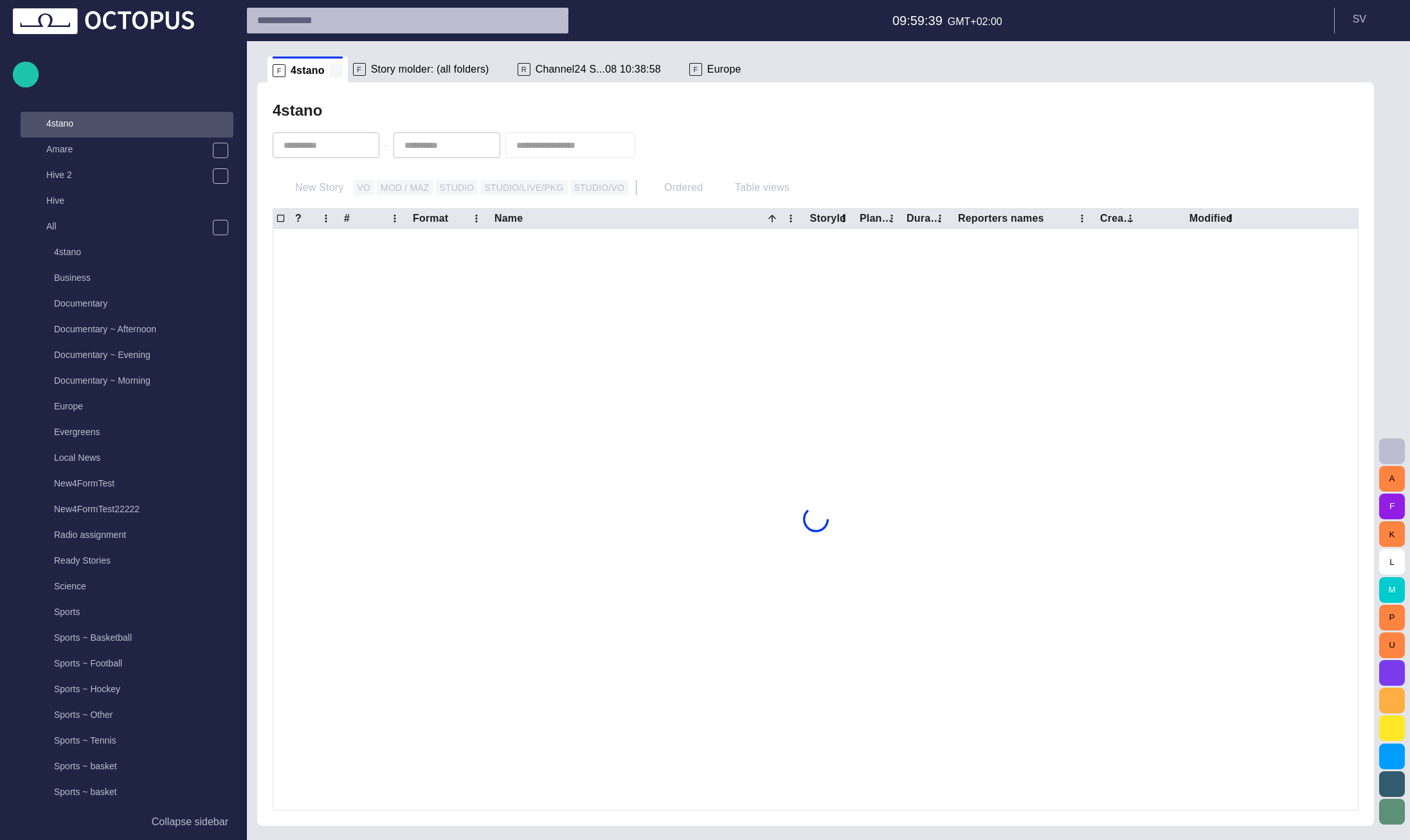
scroll to position [257, 0]
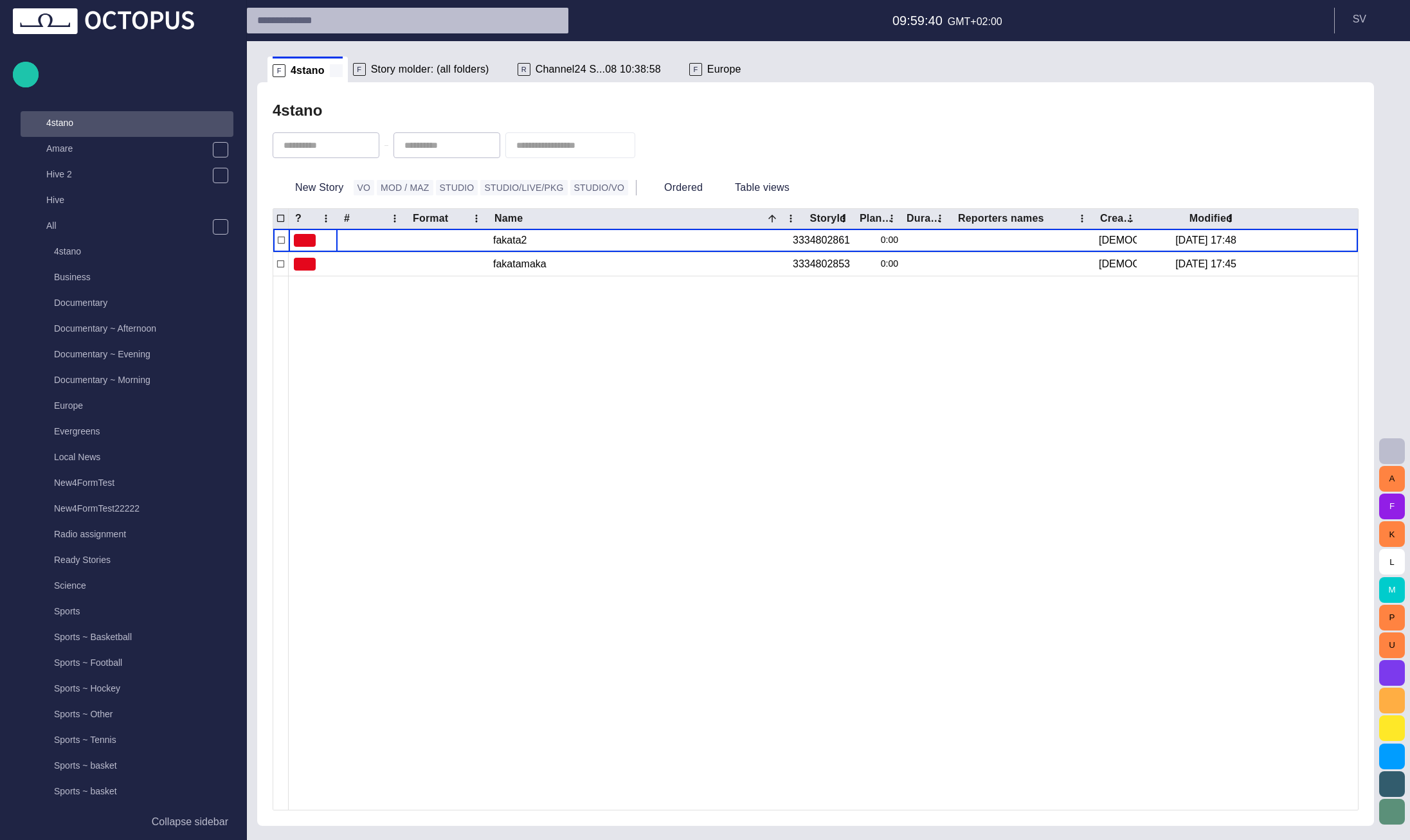
click at [331, 70] on span at bounding box center [336, 71] width 13 height 13
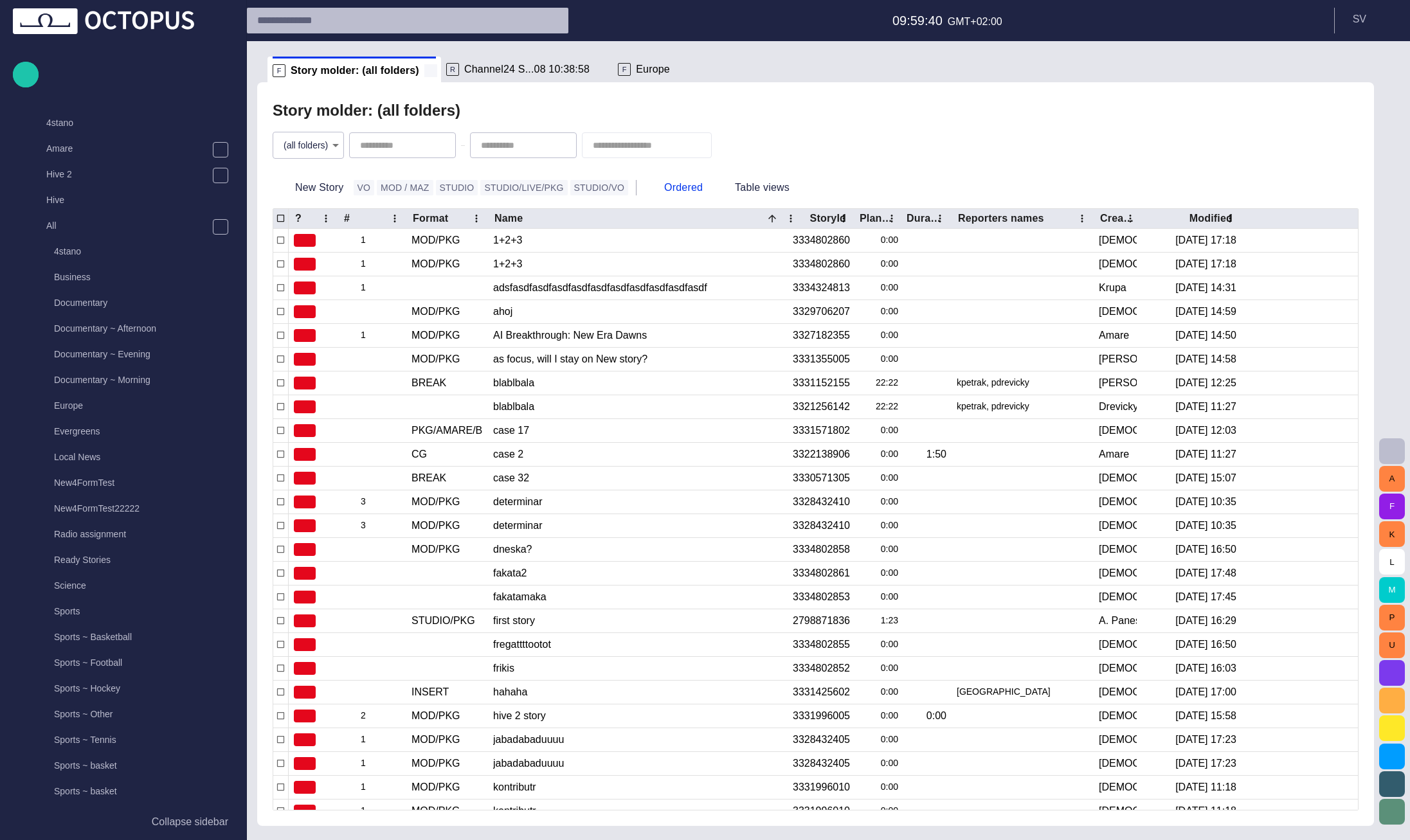
click at [425, 66] on span at bounding box center [431, 71] width 13 height 13
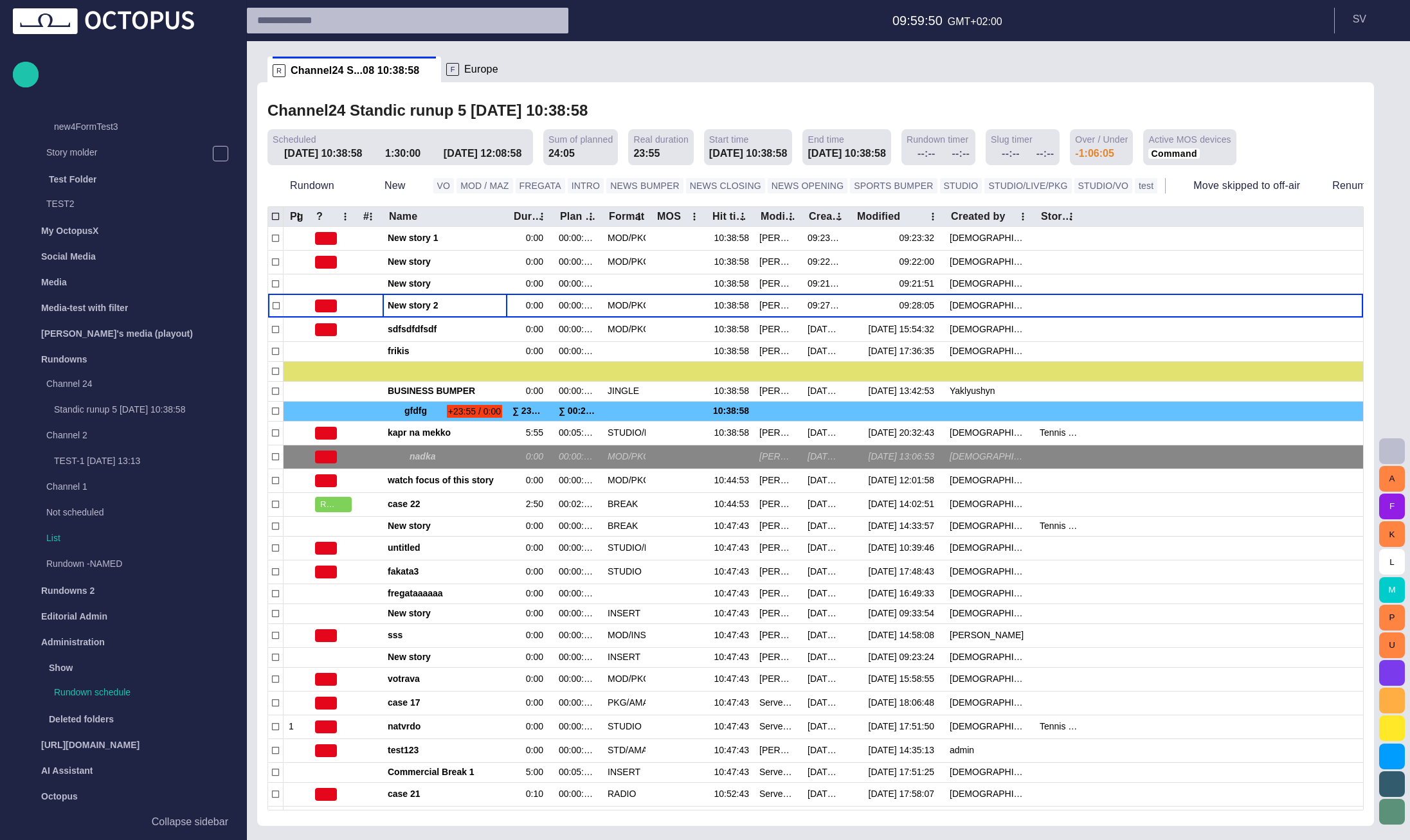
click at [448, 76] on div "F Europe" at bounding box center [481, 69] width 70 height 26
click at [448, 72] on div "F Europe" at bounding box center [472, 69] width 52 height 13
click at [447, 66] on p "F" at bounding box center [453, 69] width 13 height 13
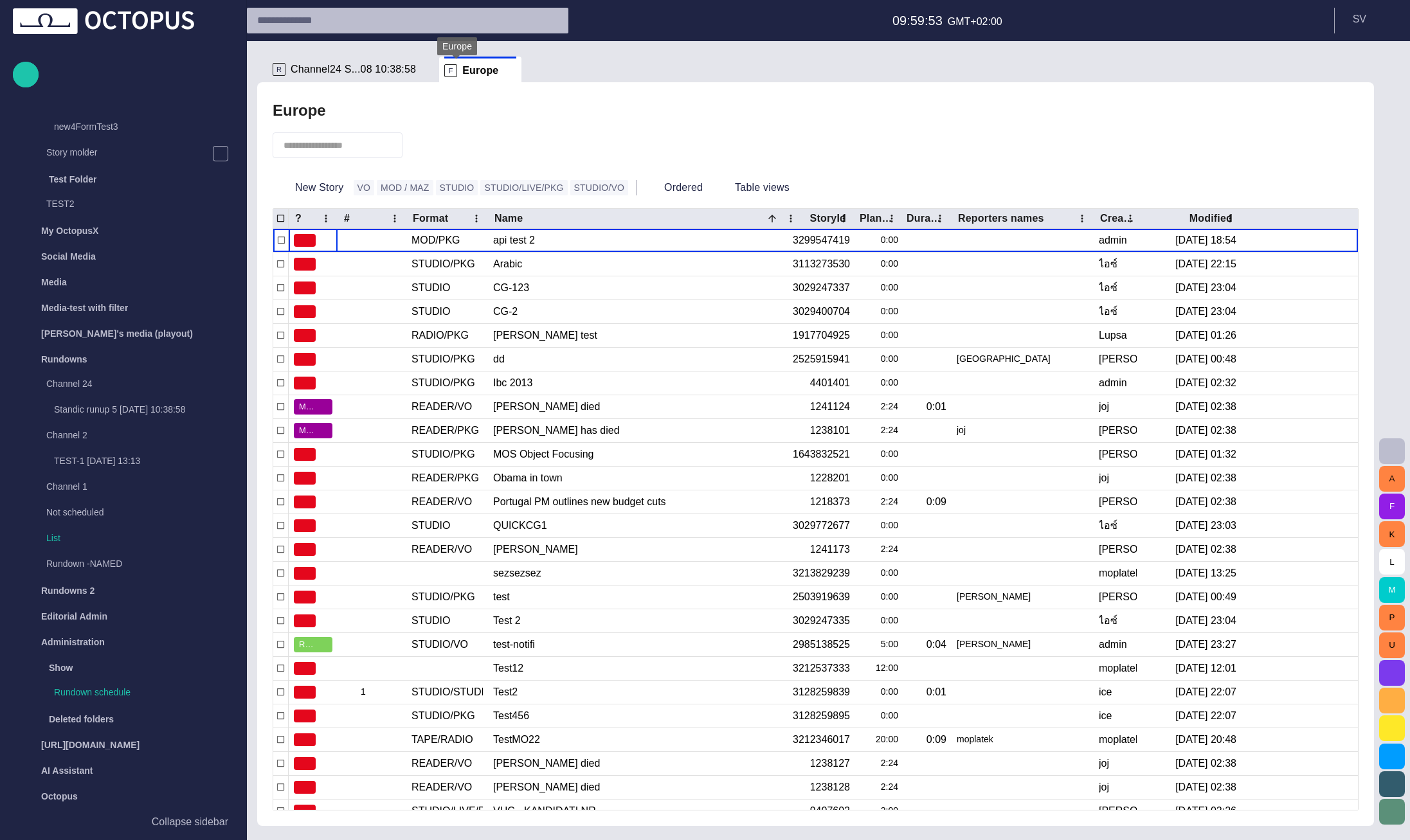
scroll to position [52, 0]
